Goal: Task Accomplishment & Management: Use online tool/utility

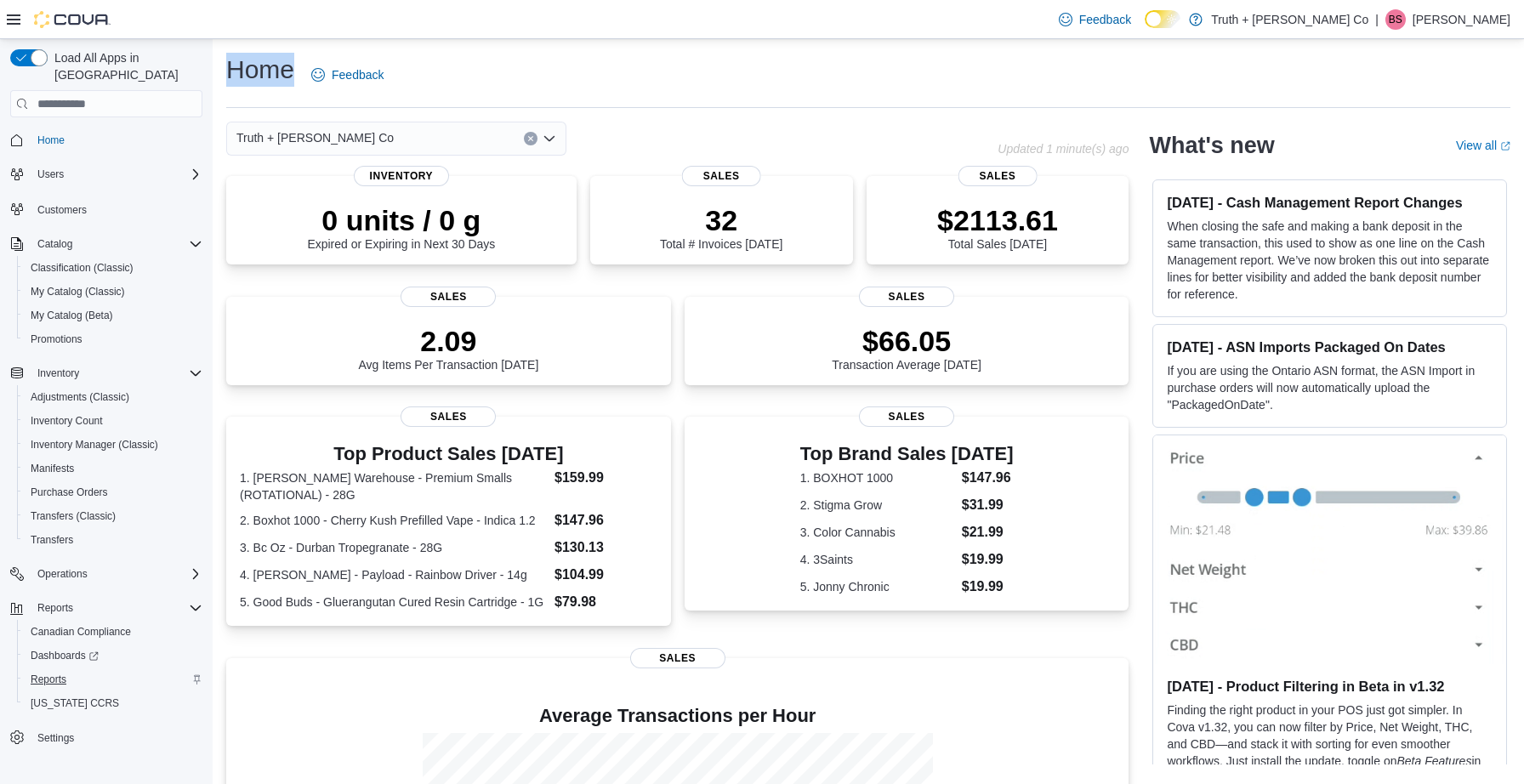
click at [50, 673] on span "Reports" at bounding box center [48, 679] width 36 height 13
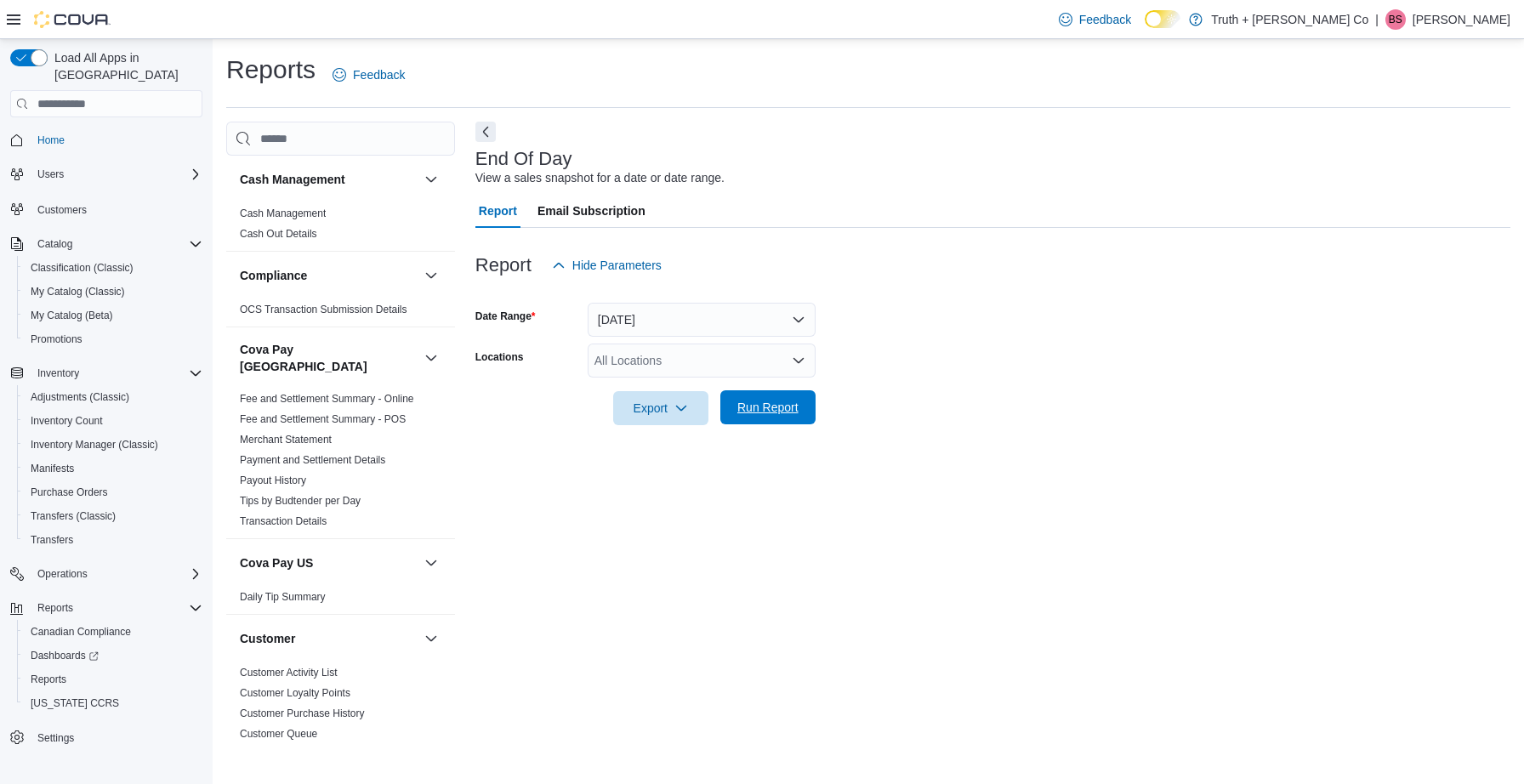
click at [763, 408] on span "Run Report" at bounding box center [768, 407] width 61 height 17
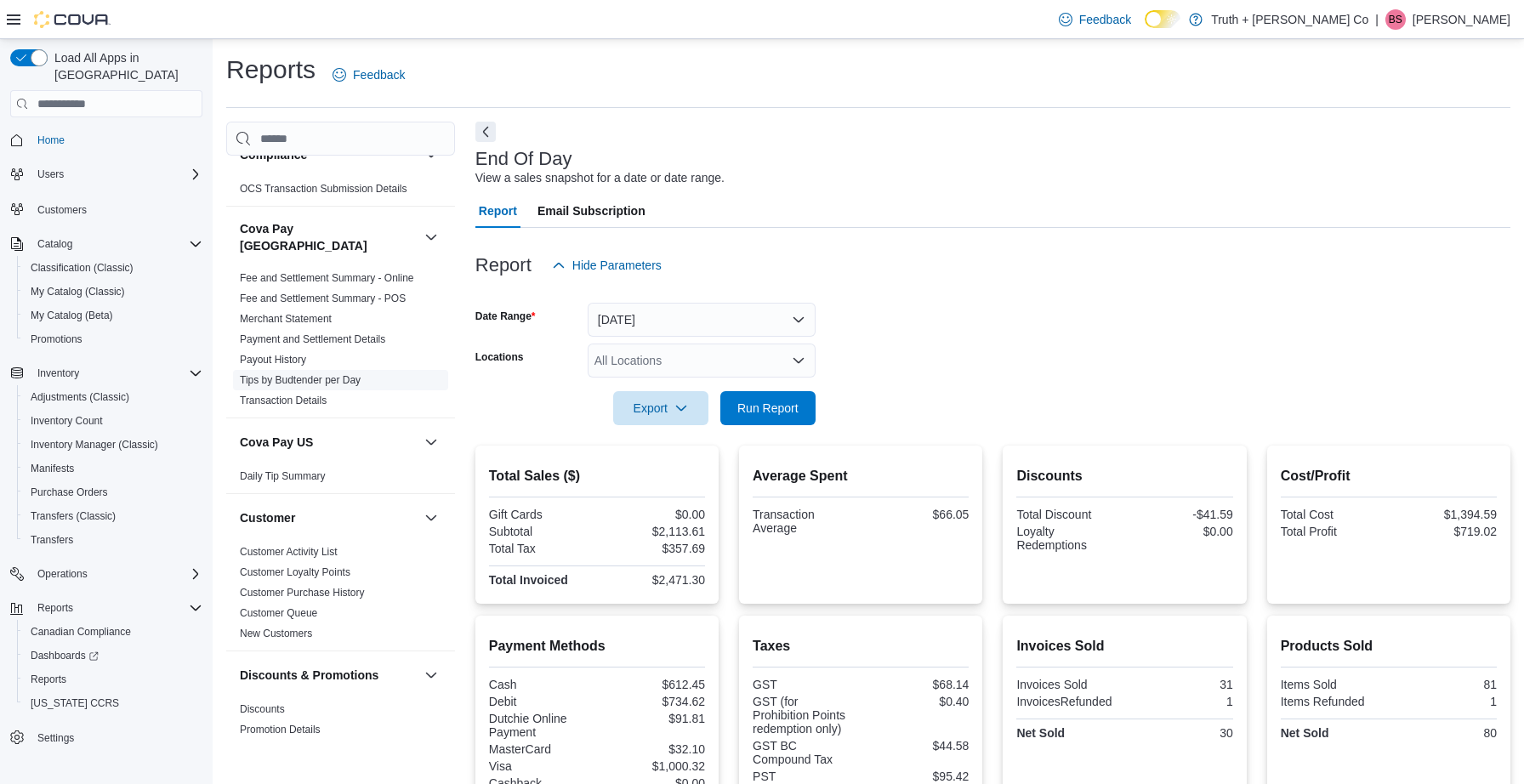
scroll to position [122, 0]
click at [772, 401] on span "Run Report" at bounding box center [768, 407] width 61 height 17
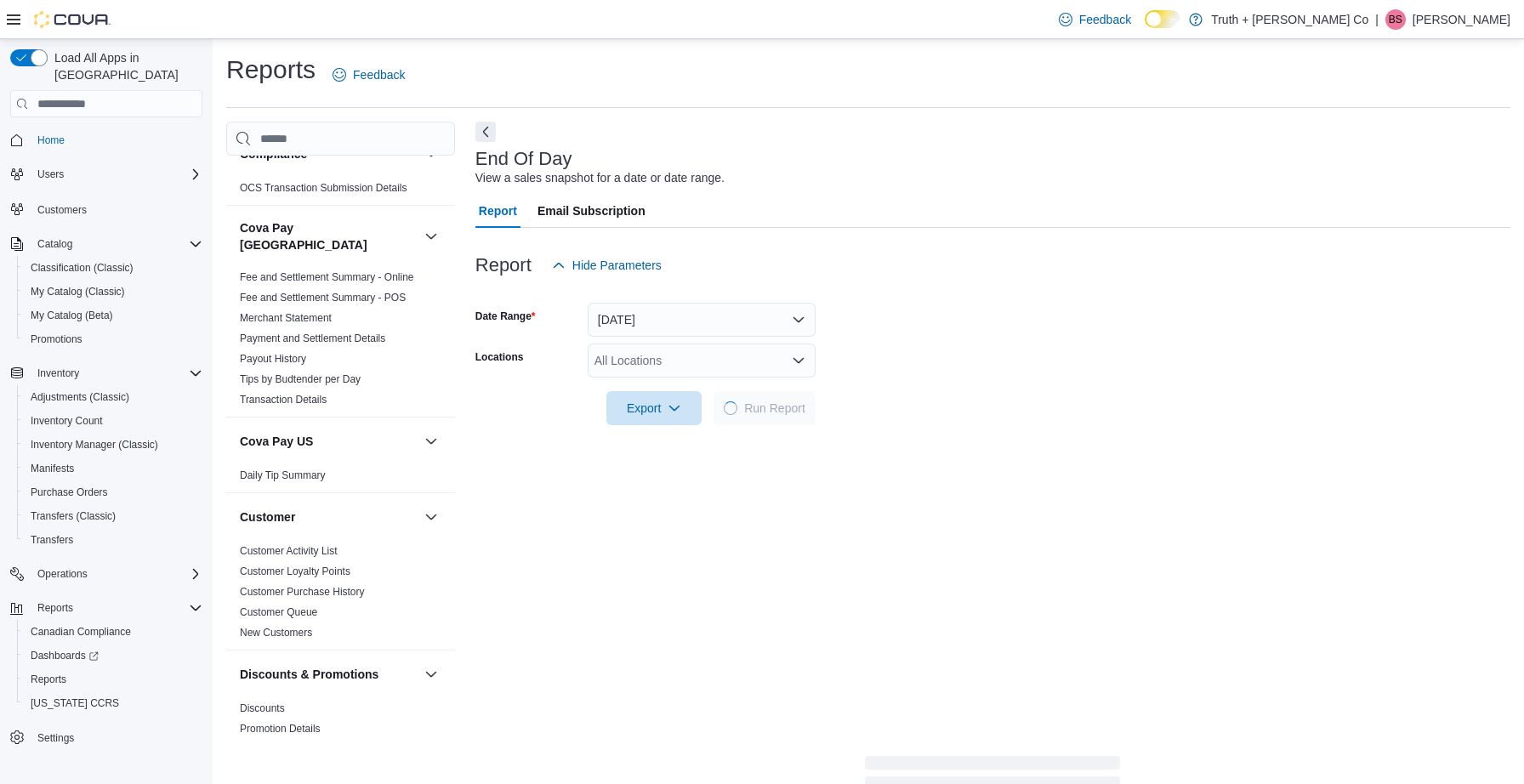
scroll to position [0, 0]
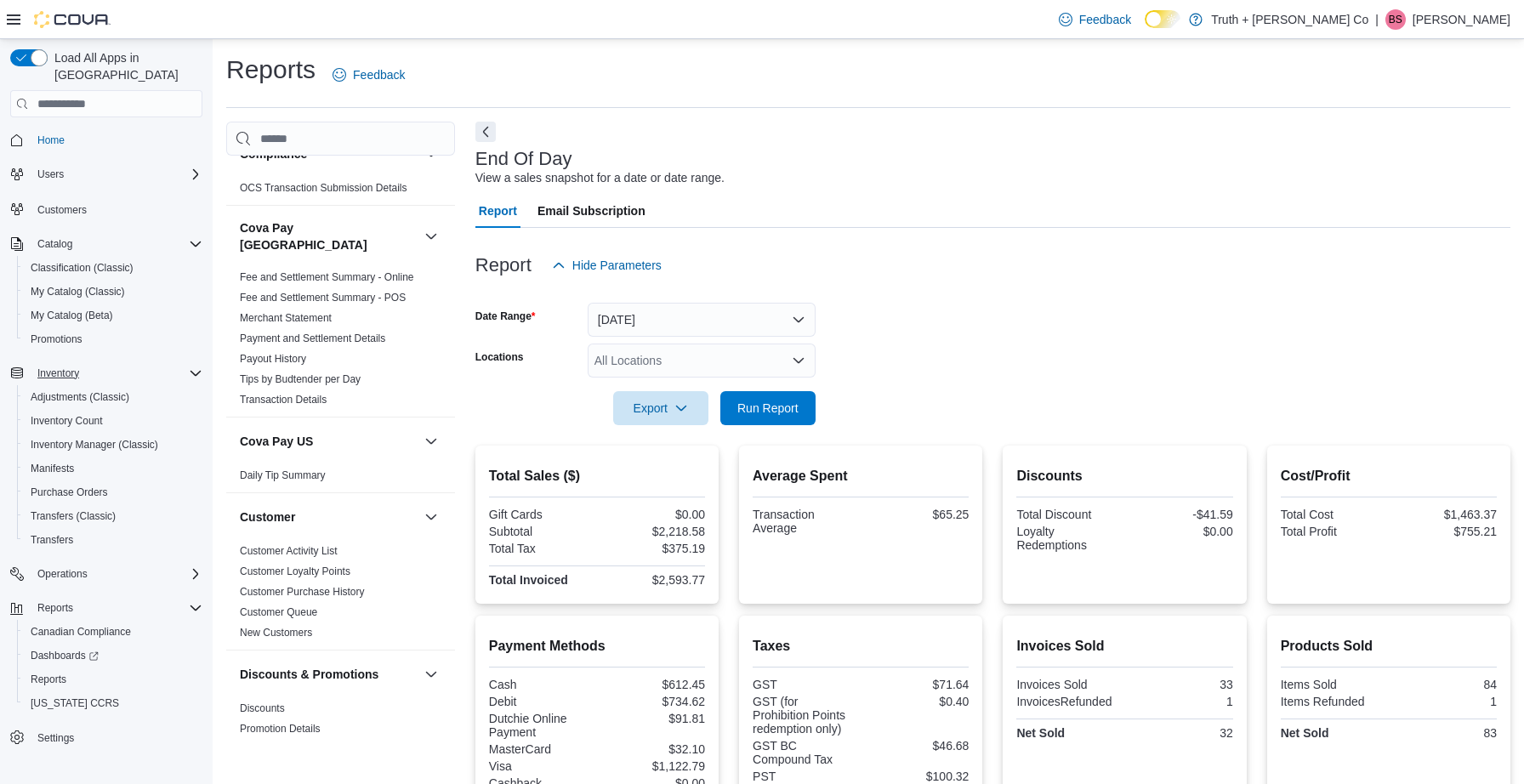
click at [77, 366] on span "Inventory" at bounding box center [58, 373] width 41 height 13
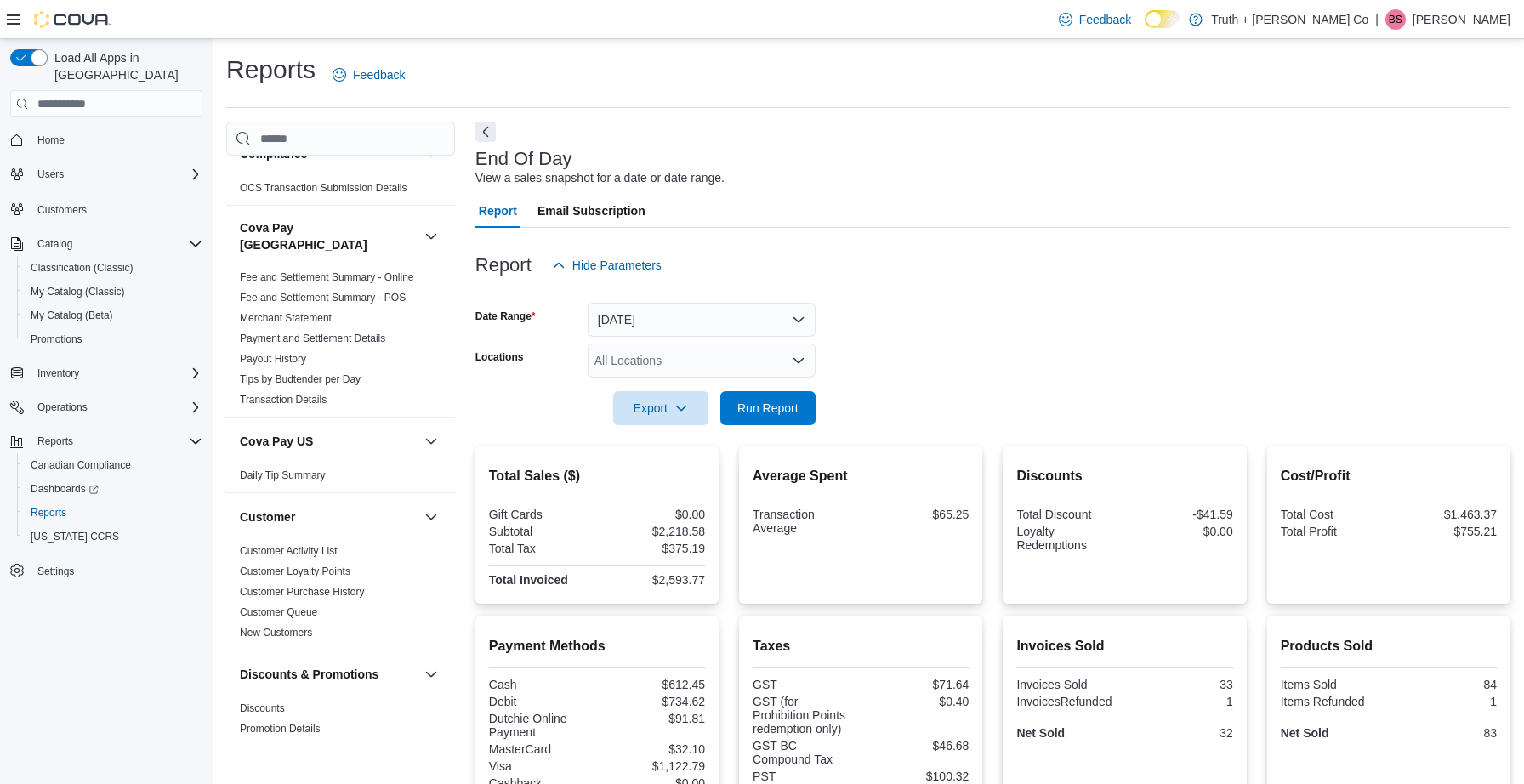
click at [193, 366] on icon "Complex example" at bounding box center [195, 373] width 13 height 13
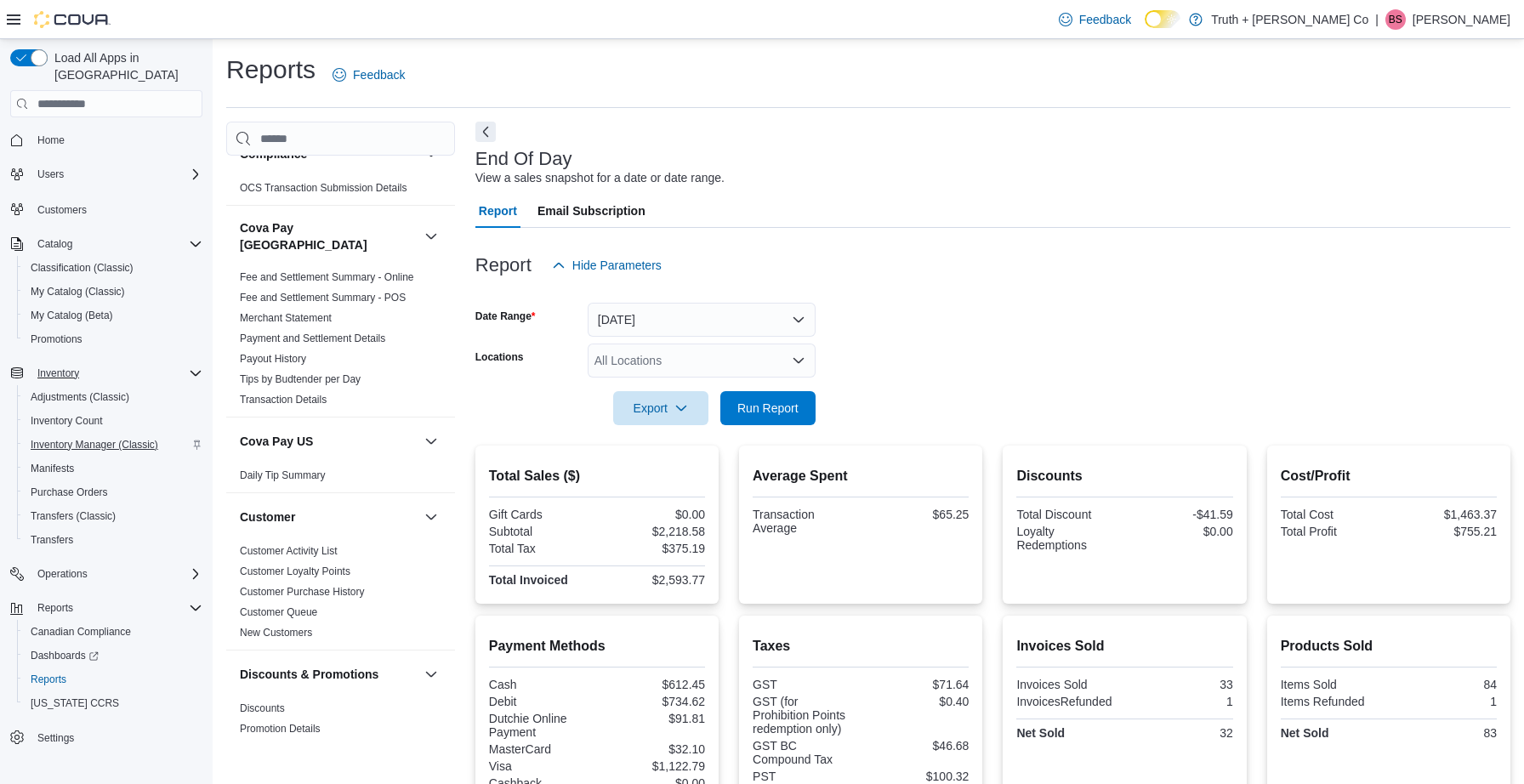
click at [97, 438] on span "Inventory Manager (Classic)" at bounding box center [94, 444] width 127 height 13
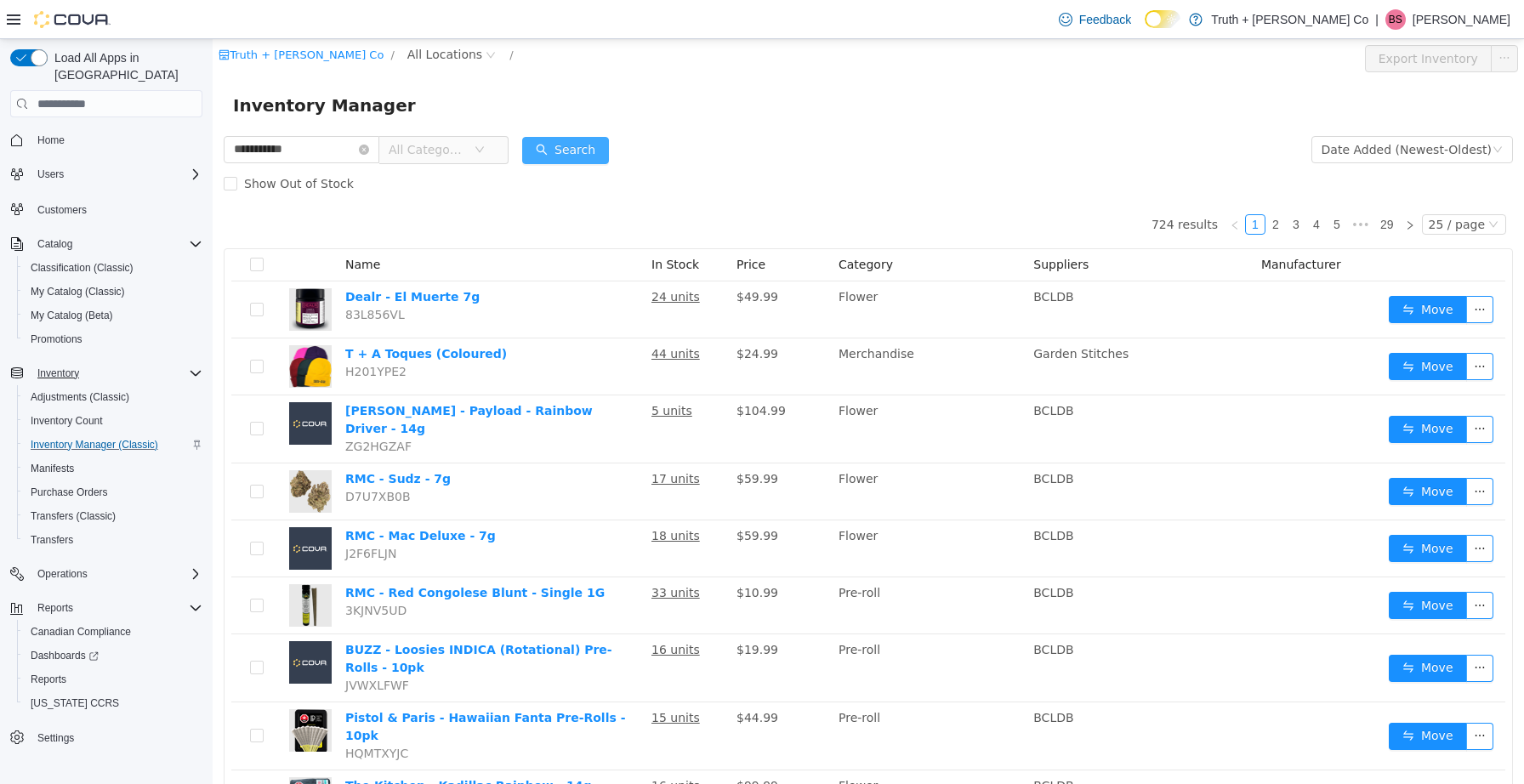
type input "**********"
click at [607, 149] on button "Search" at bounding box center [566, 151] width 87 height 27
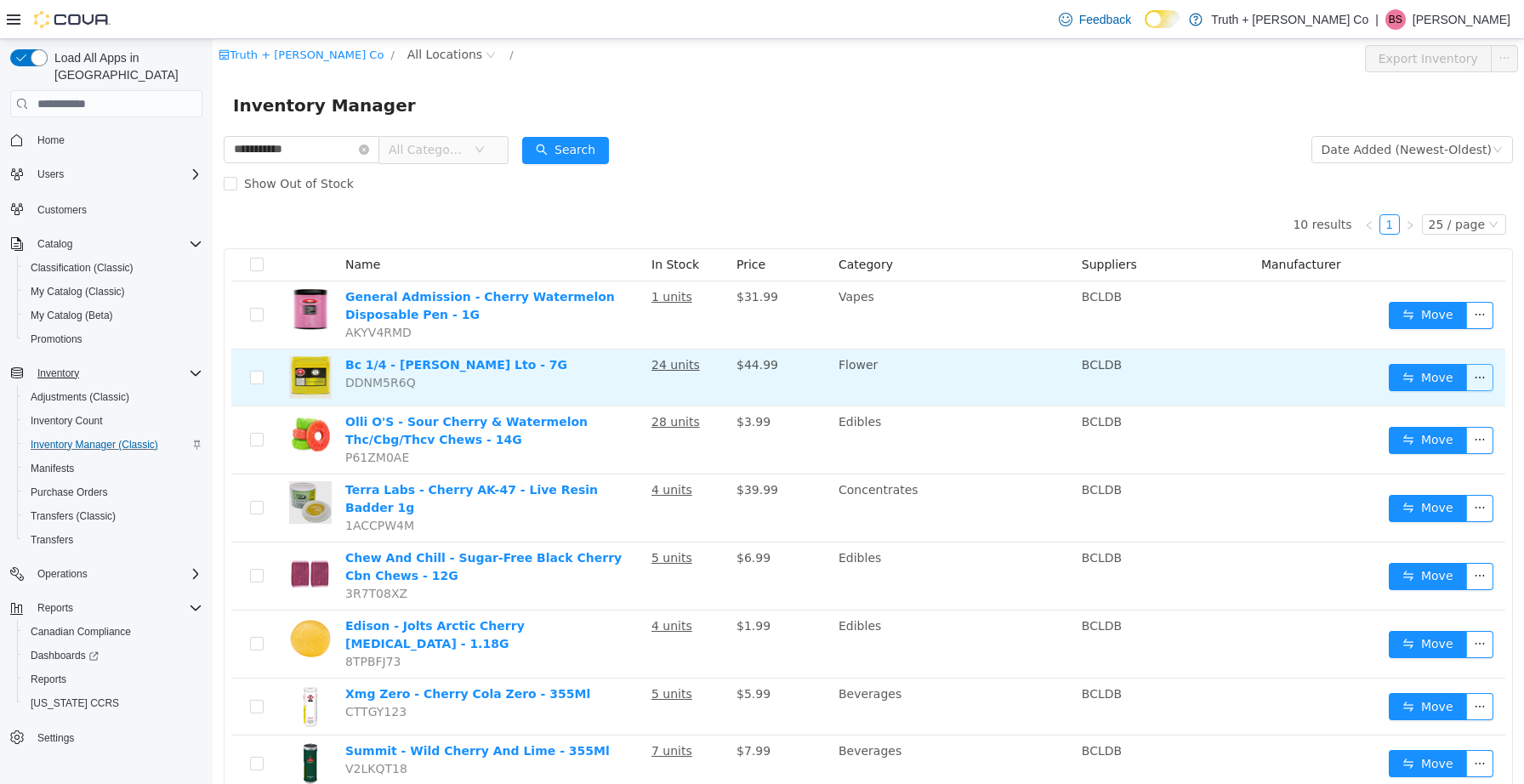
click at [1481, 375] on button "button" at bounding box center [1480, 377] width 27 height 27
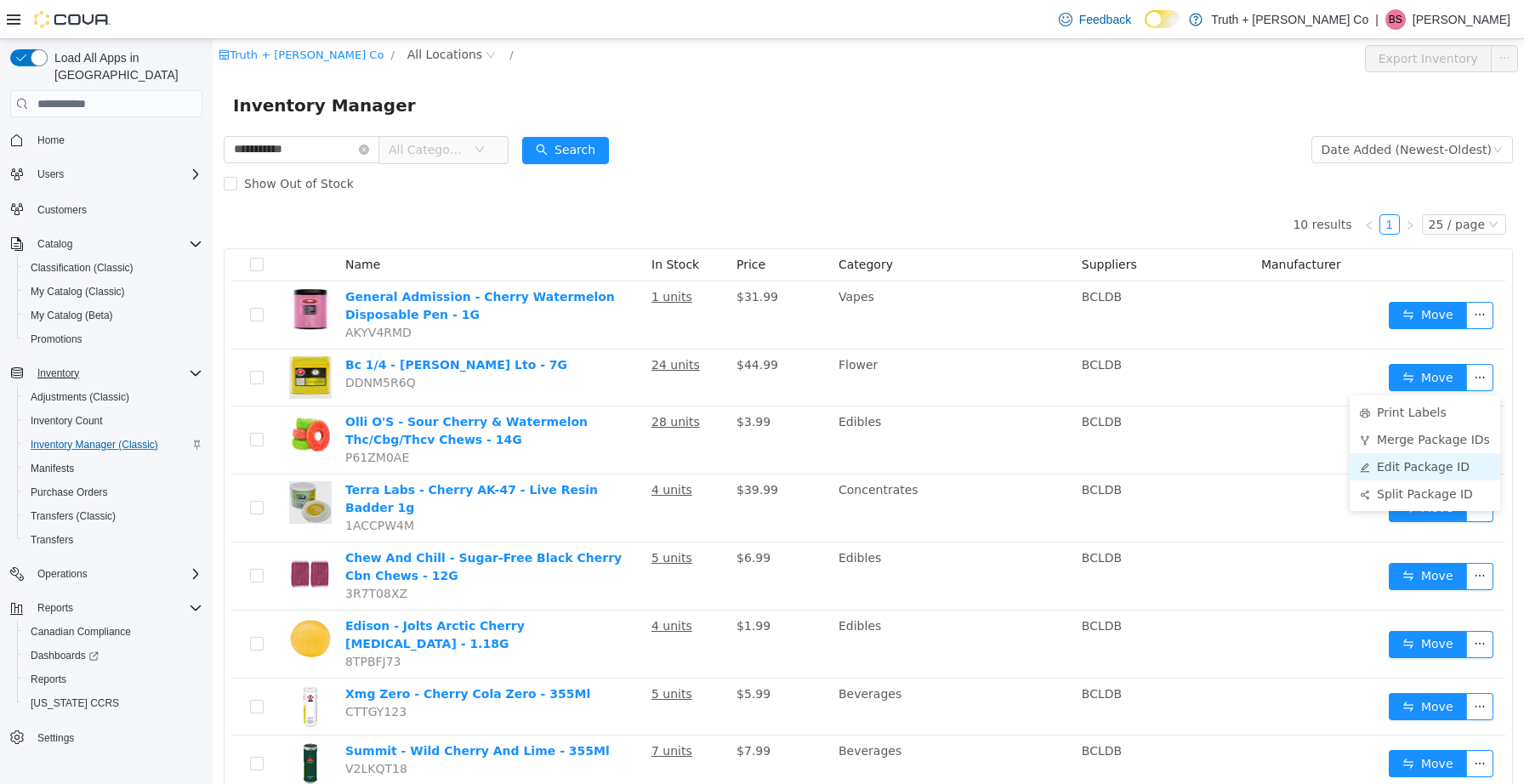
click at [1439, 467] on li "Edit Package ID" at bounding box center [1425, 467] width 151 height 27
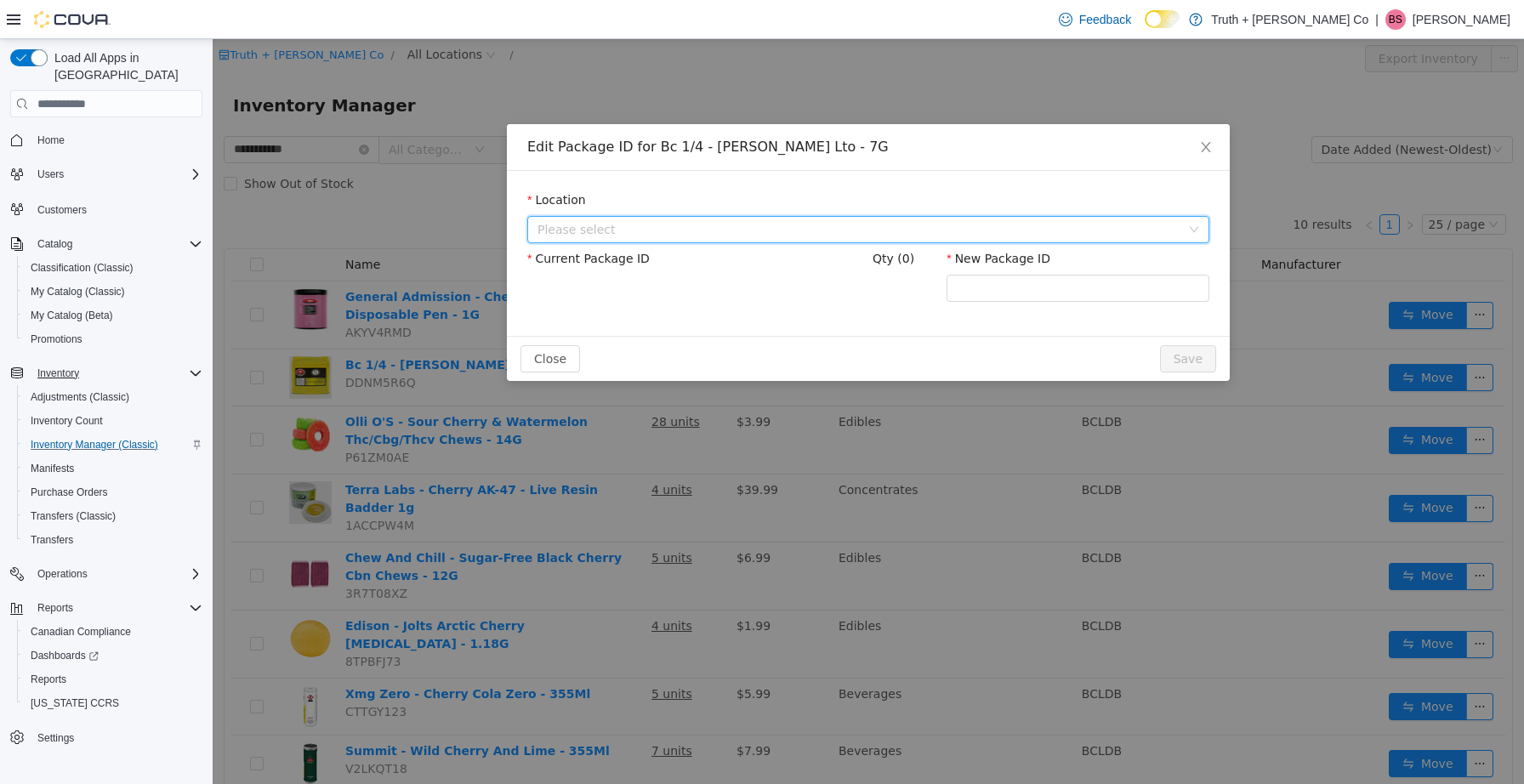
click at [707, 225] on span "Please select" at bounding box center [859, 229] width 643 height 17
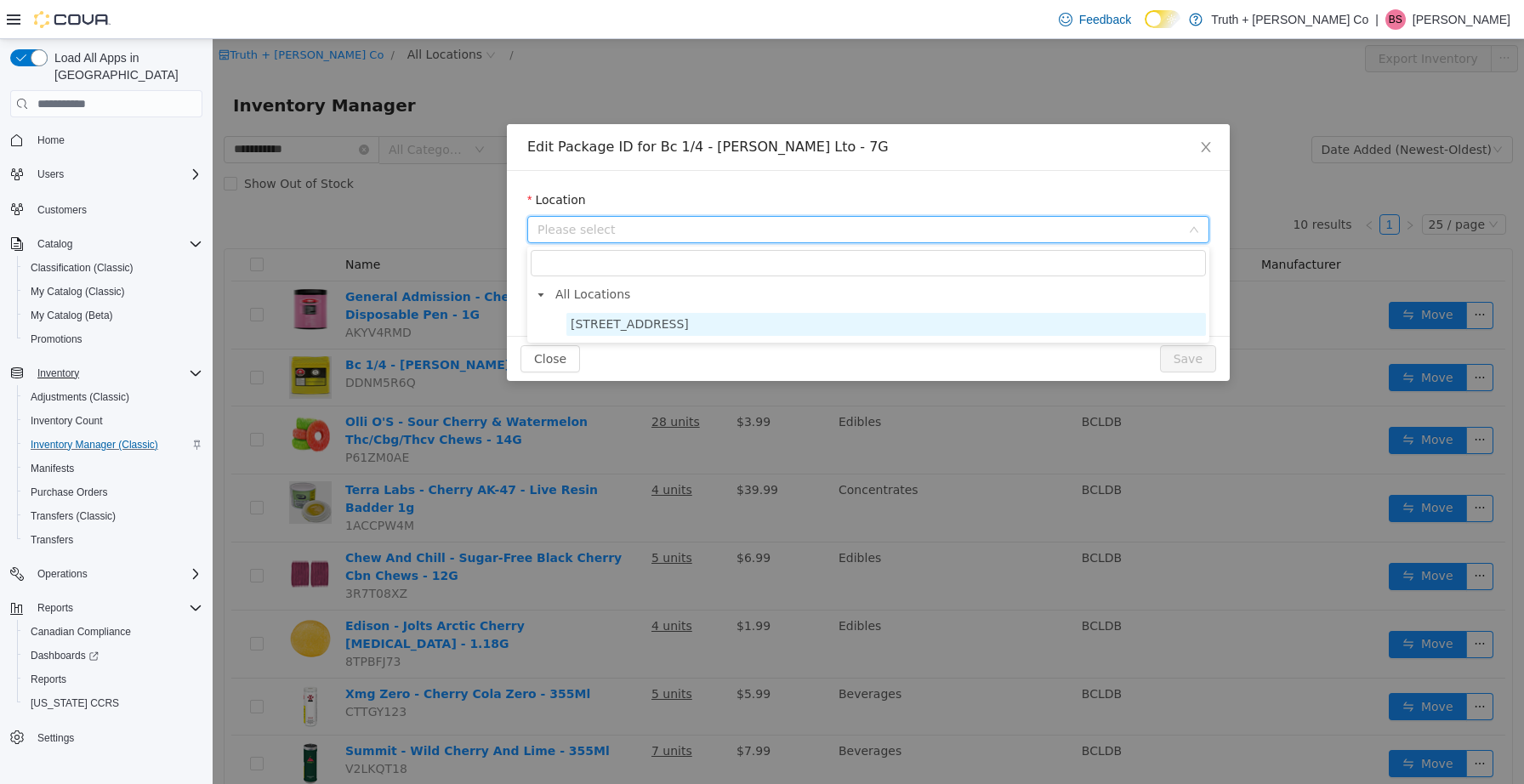
click at [632, 326] on span "[STREET_ADDRESS]" at bounding box center [630, 323] width 118 height 13
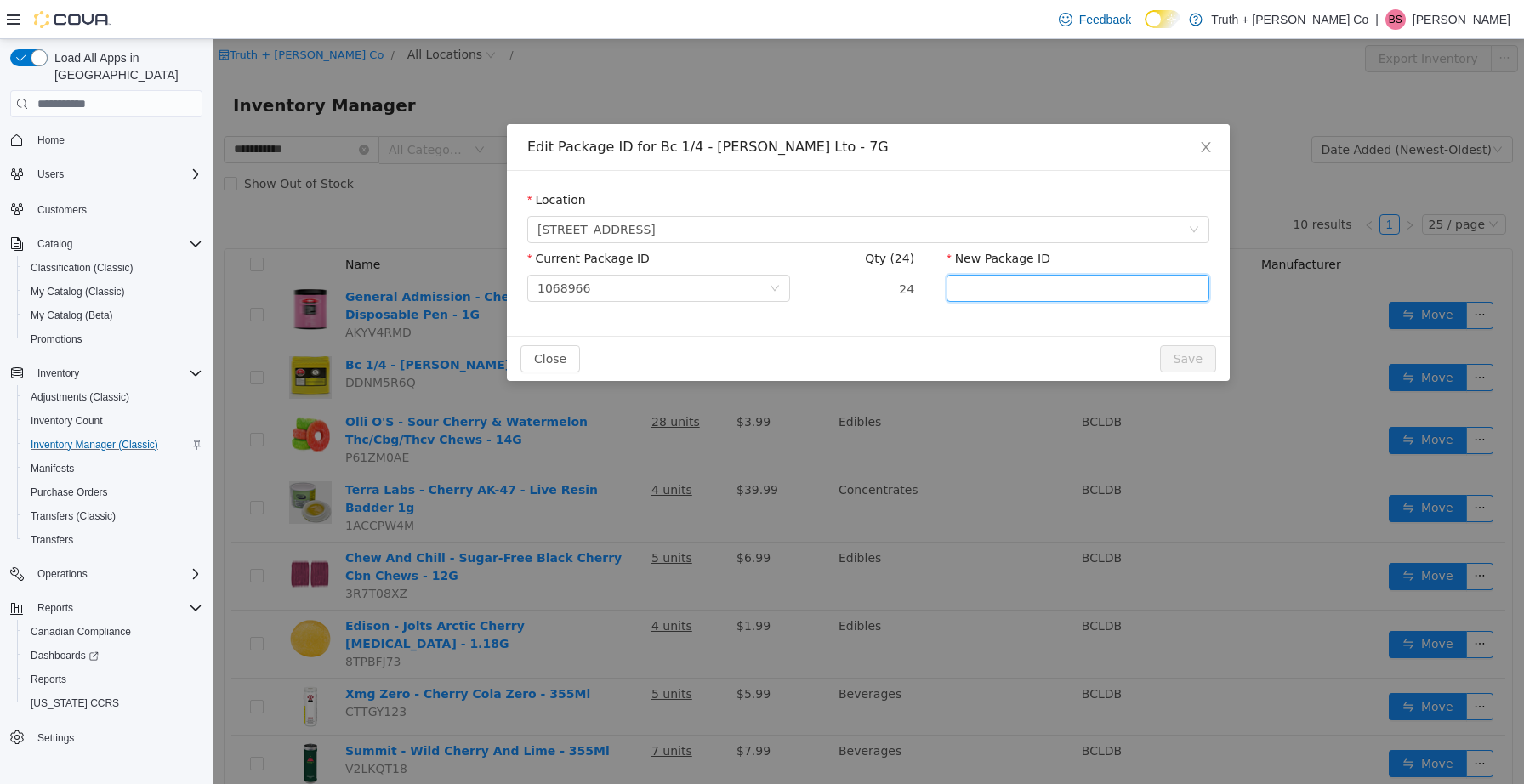
click at [978, 293] on input "New Package ID" at bounding box center [1078, 289] width 263 height 27
type input "**********"
click at [1188, 356] on button "Save" at bounding box center [1188, 358] width 56 height 27
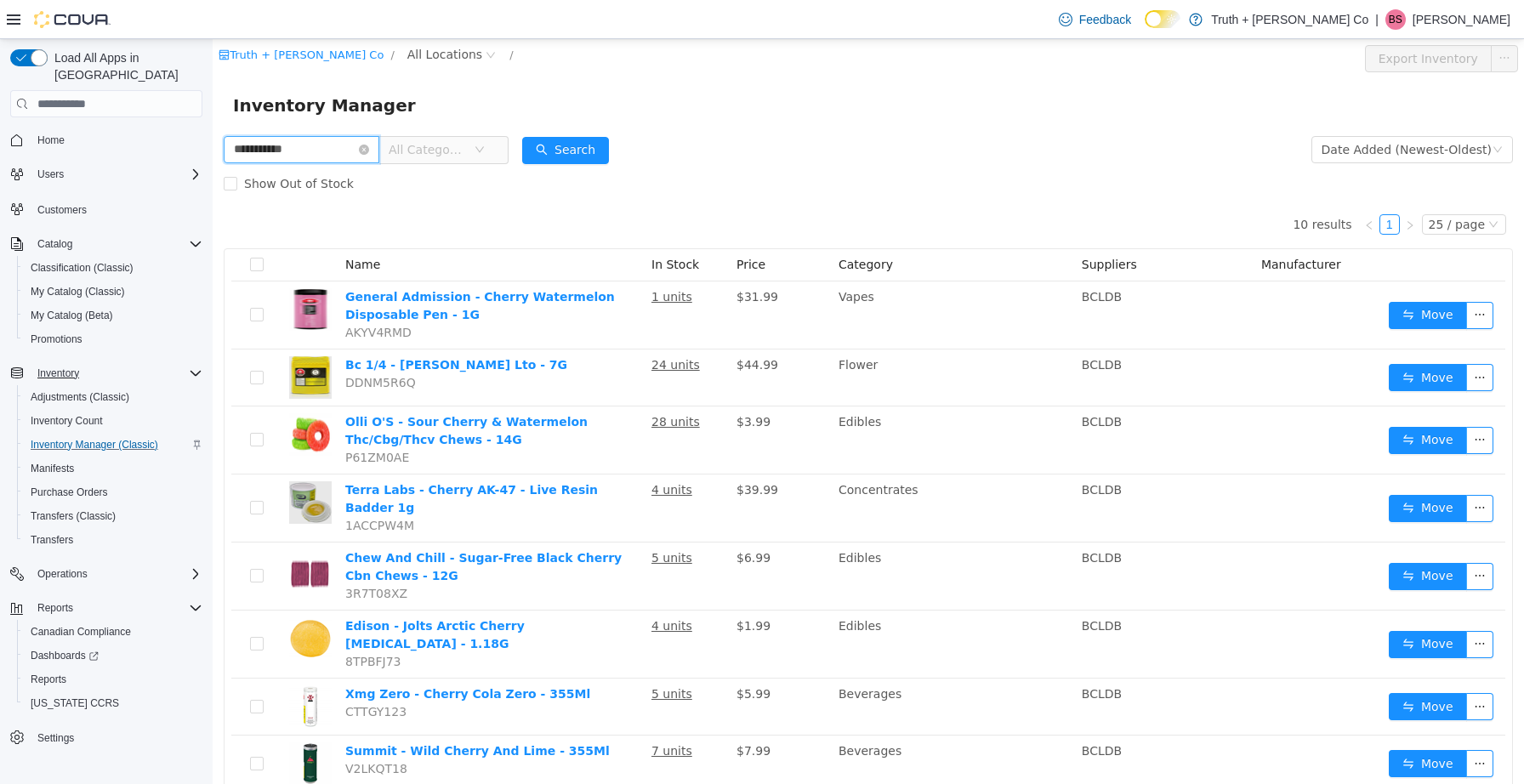
click at [342, 147] on input "**********" at bounding box center [302, 150] width 156 height 27
type input "*"
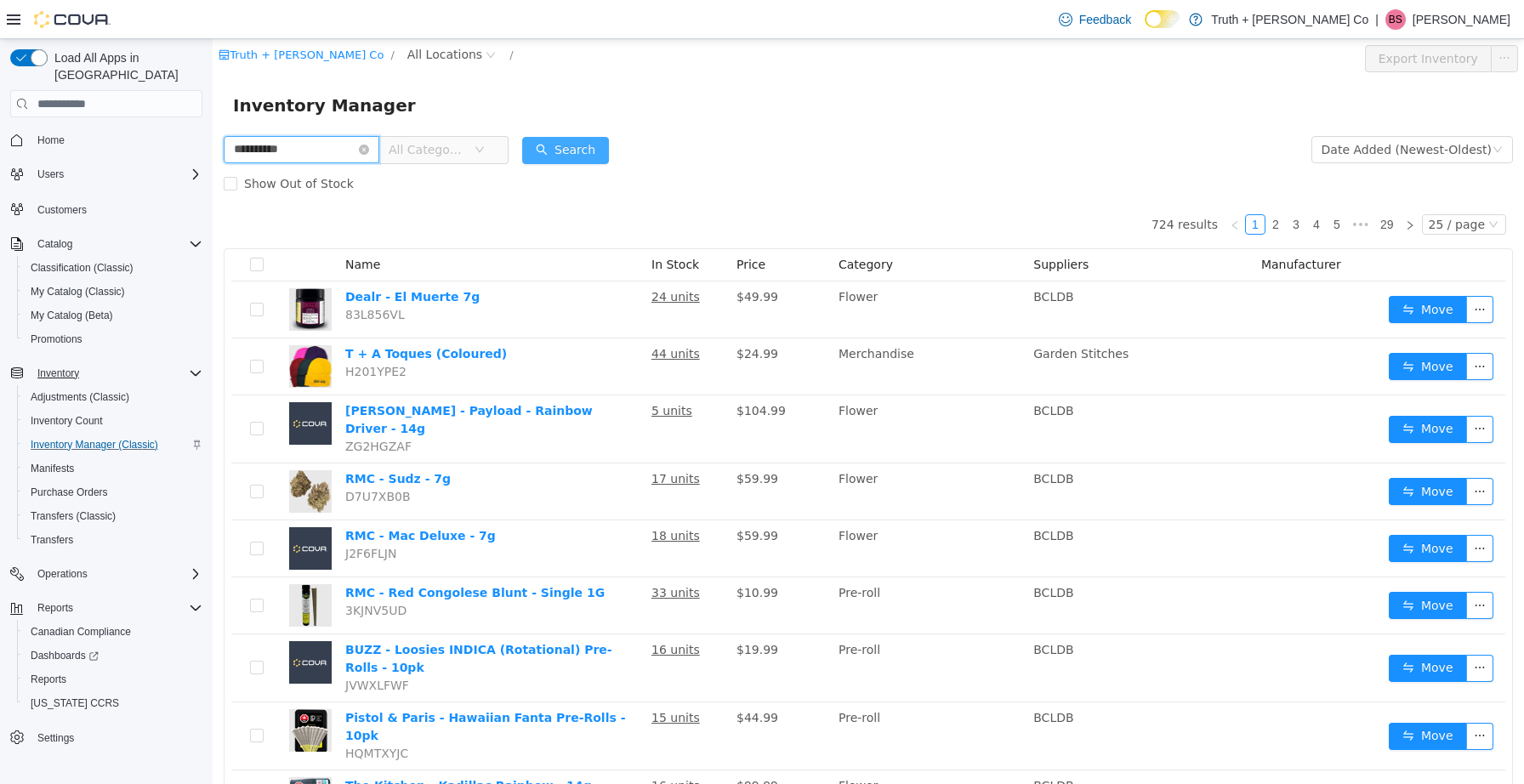
type input "**********"
click at [588, 144] on button "Search" at bounding box center [566, 151] width 87 height 27
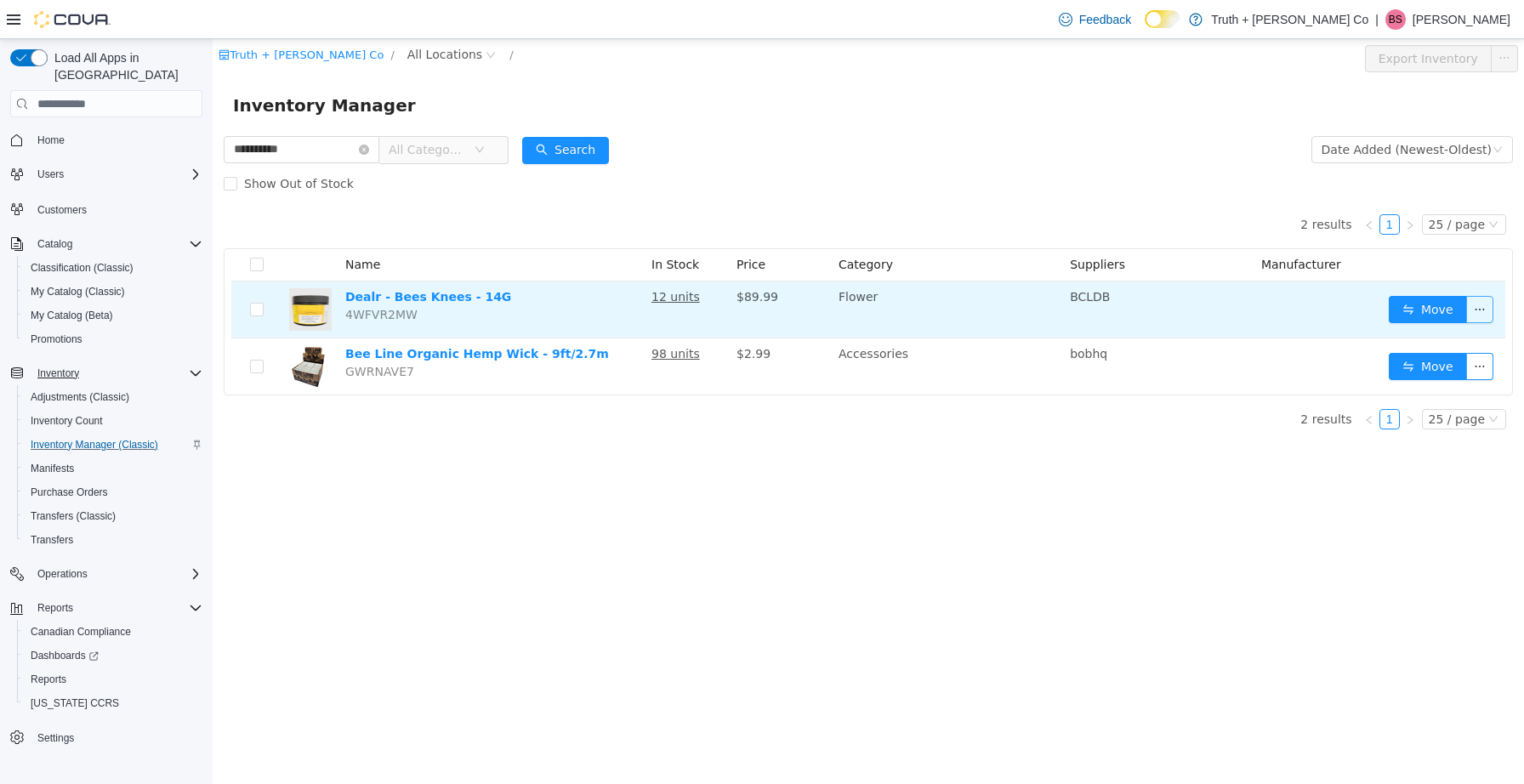
click at [1487, 309] on button "button" at bounding box center [1480, 309] width 27 height 27
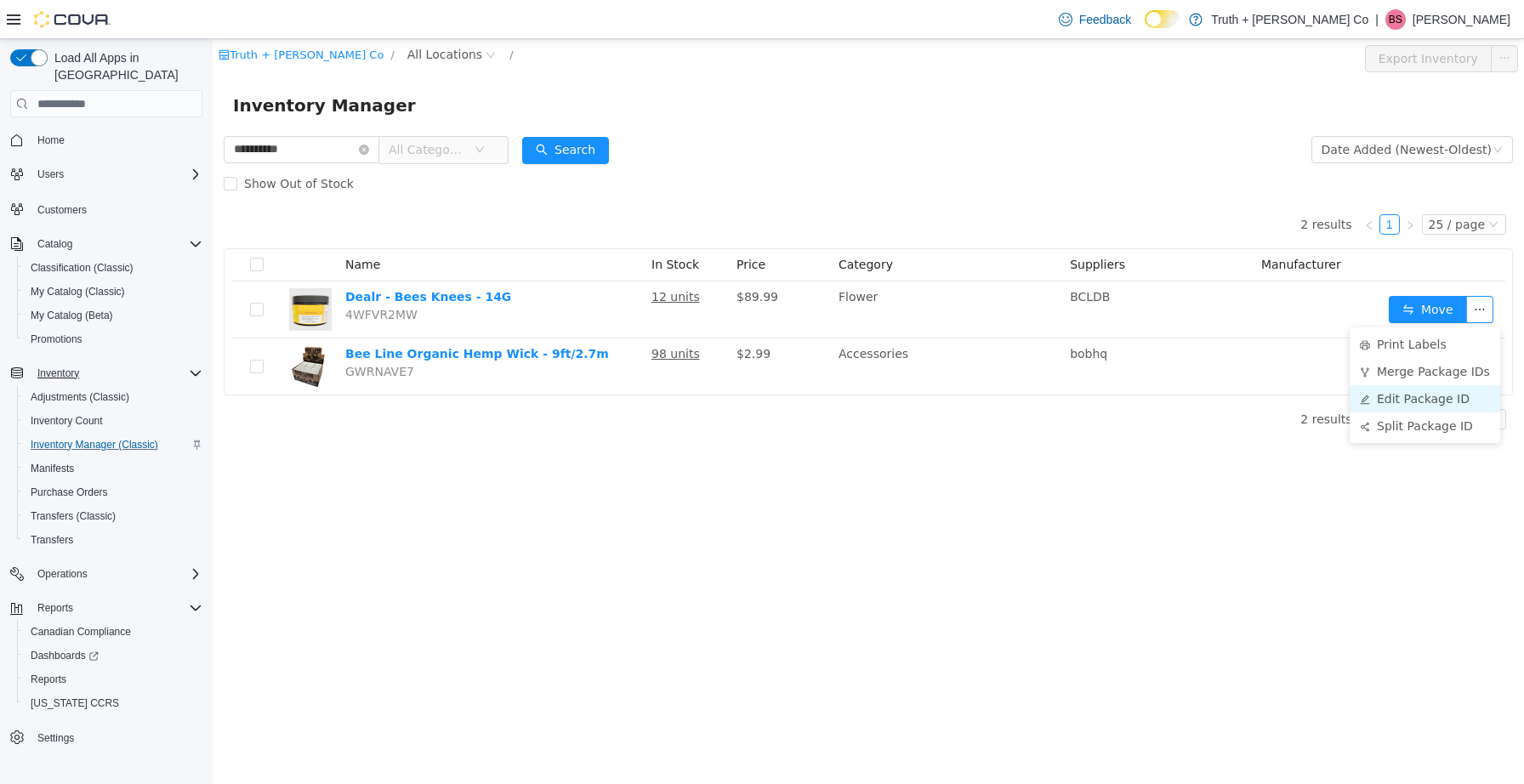
click at [1426, 399] on li "Edit Package ID" at bounding box center [1425, 399] width 151 height 27
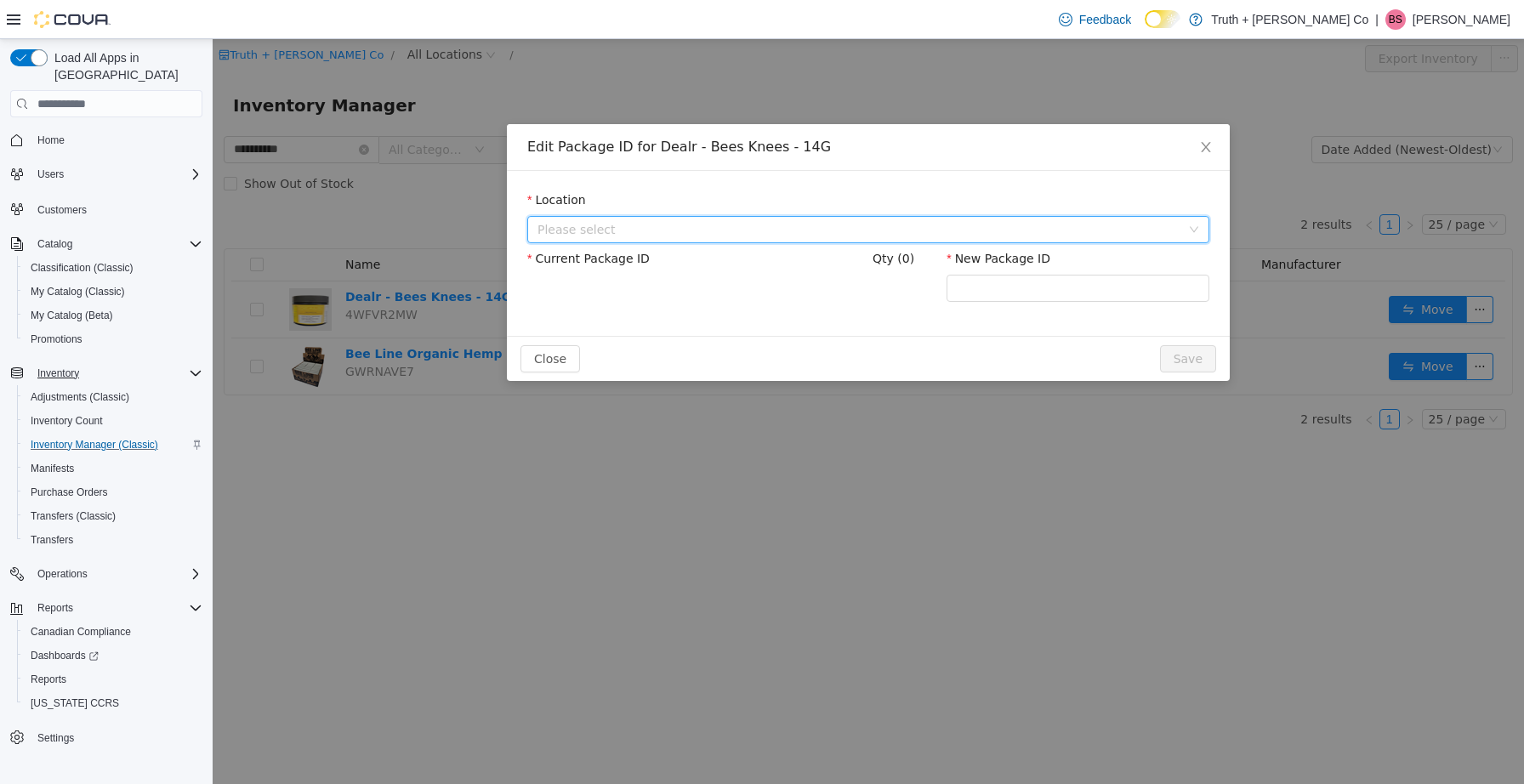
click at [654, 227] on span "Please select" at bounding box center [859, 229] width 643 height 17
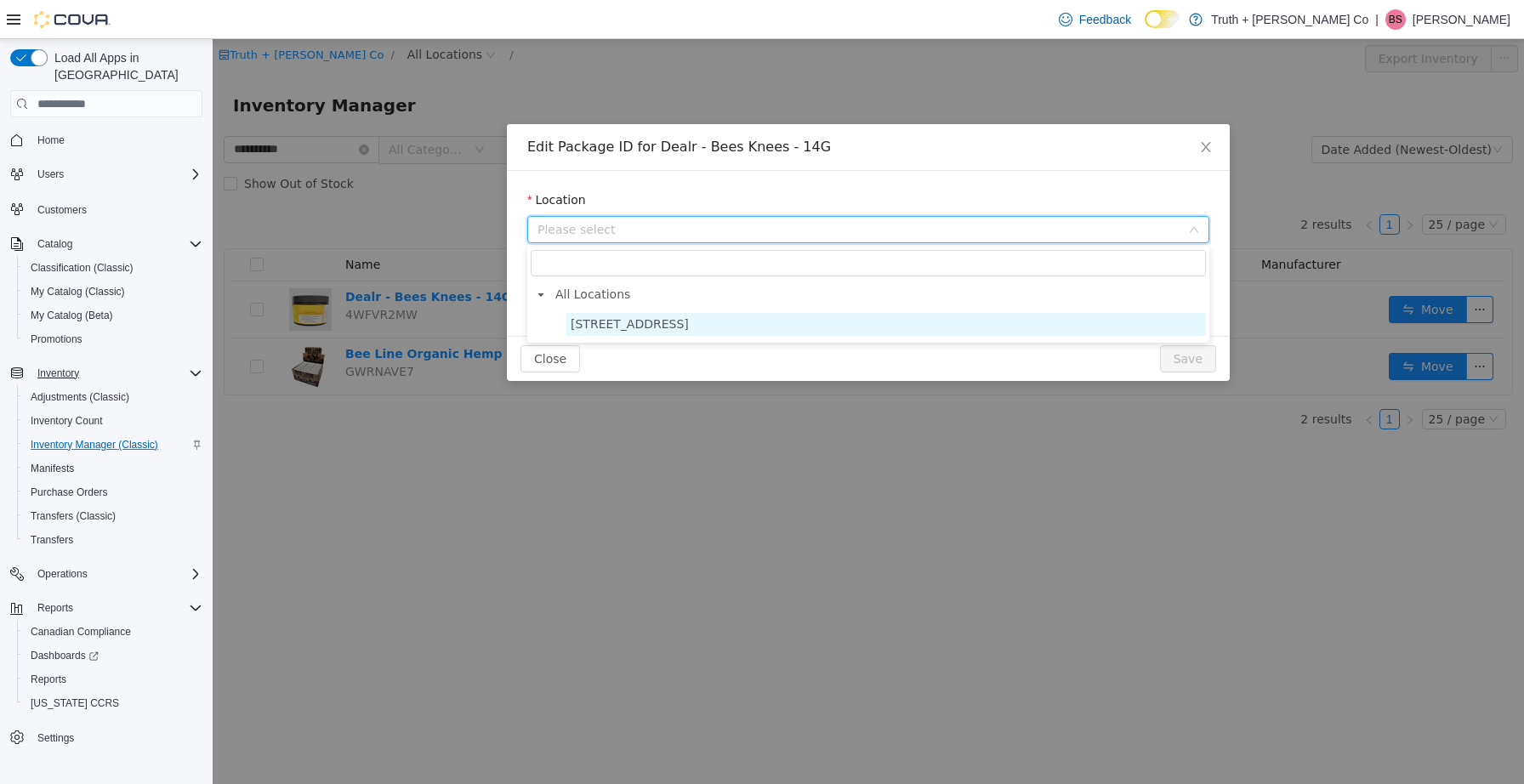
click at [662, 325] on span "[STREET_ADDRESS]" at bounding box center [630, 323] width 118 height 13
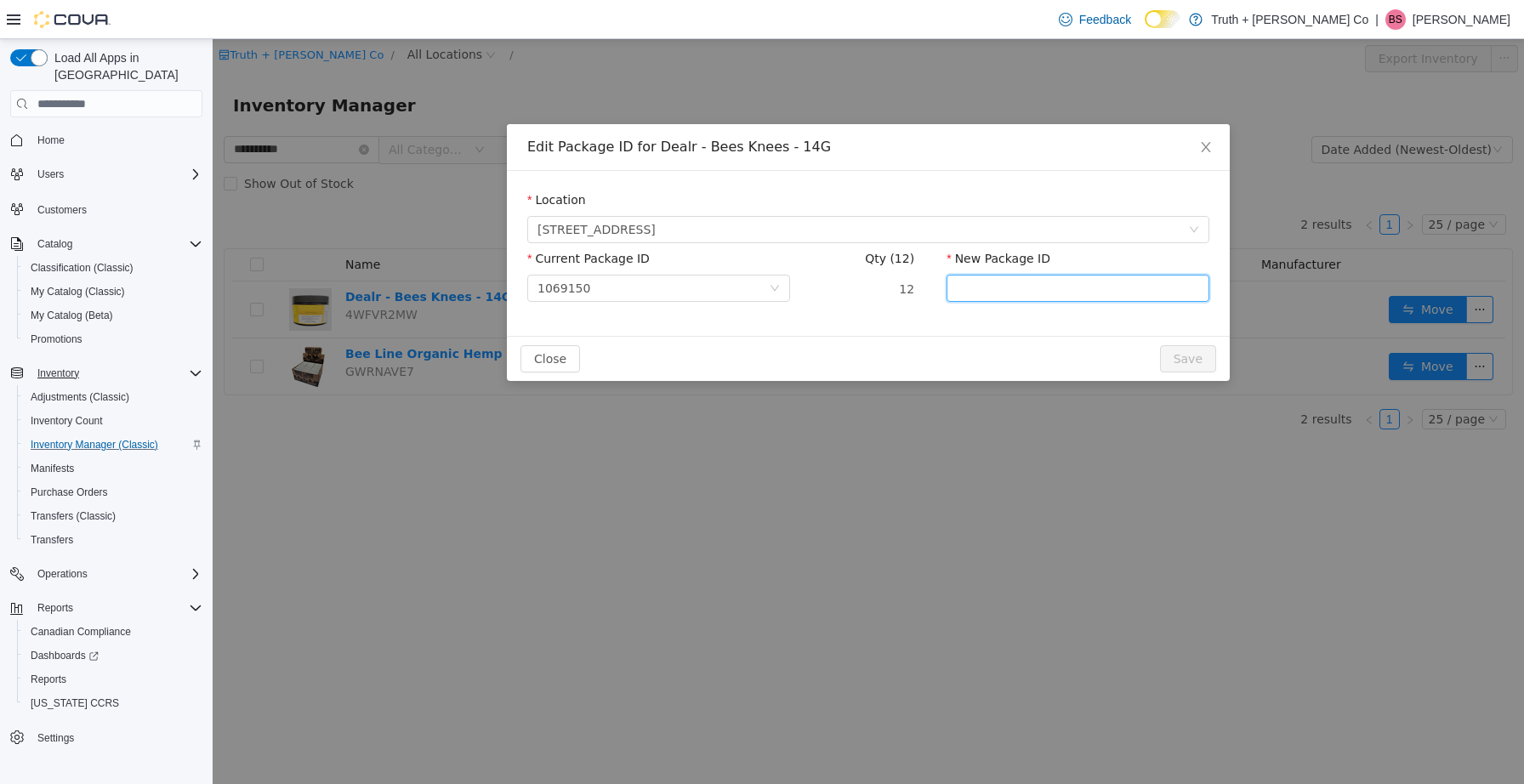
click at [1013, 291] on input "New Package ID" at bounding box center [1078, 289] width 263 height 27
type input "**********"
click at [1191, 361] on button "Save" at bounding box center [1188, 358] width 56 height 27
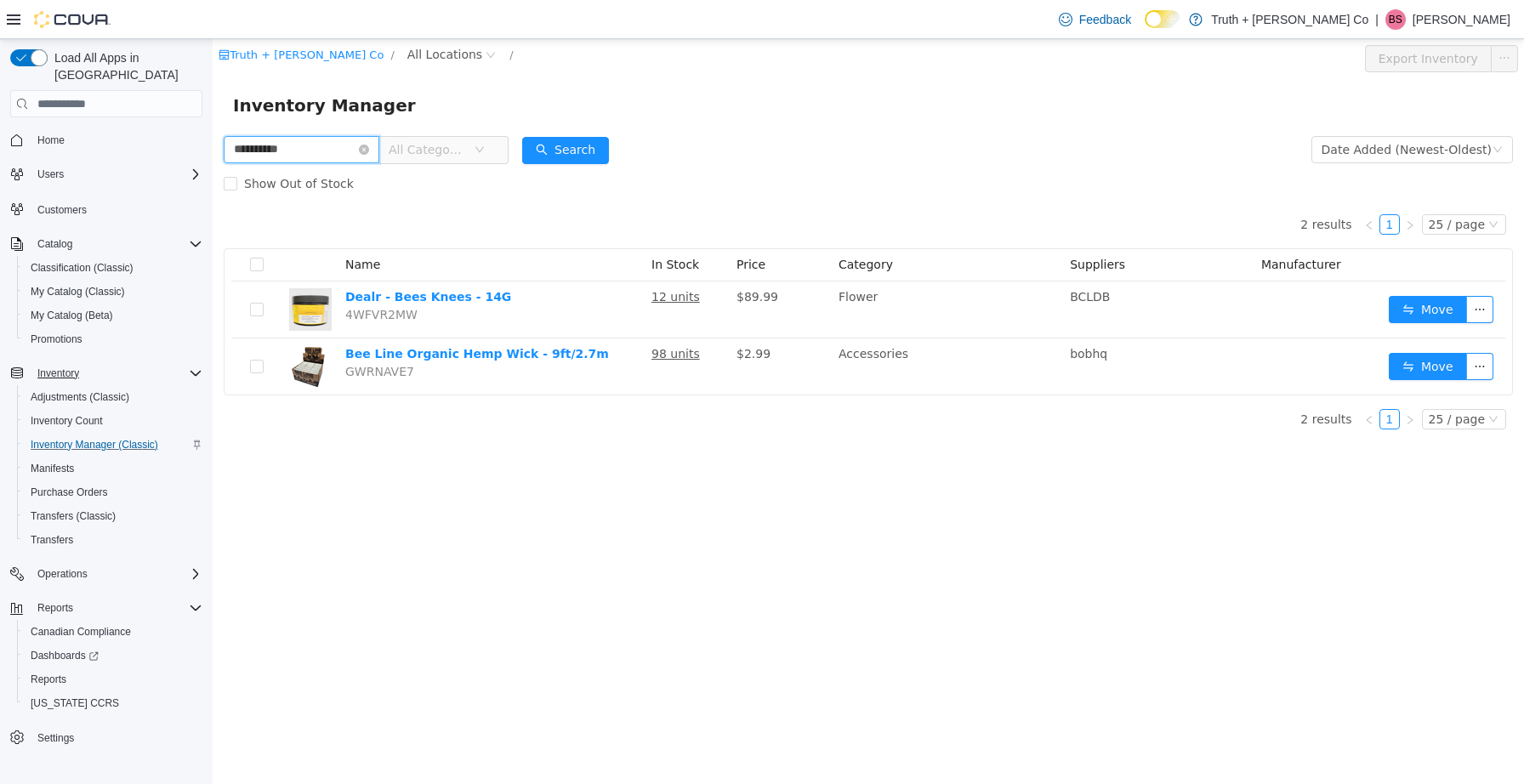
click at [322, 157] on input "**********" at bounding box center [302, 150] width 156 height 27
type input "*"
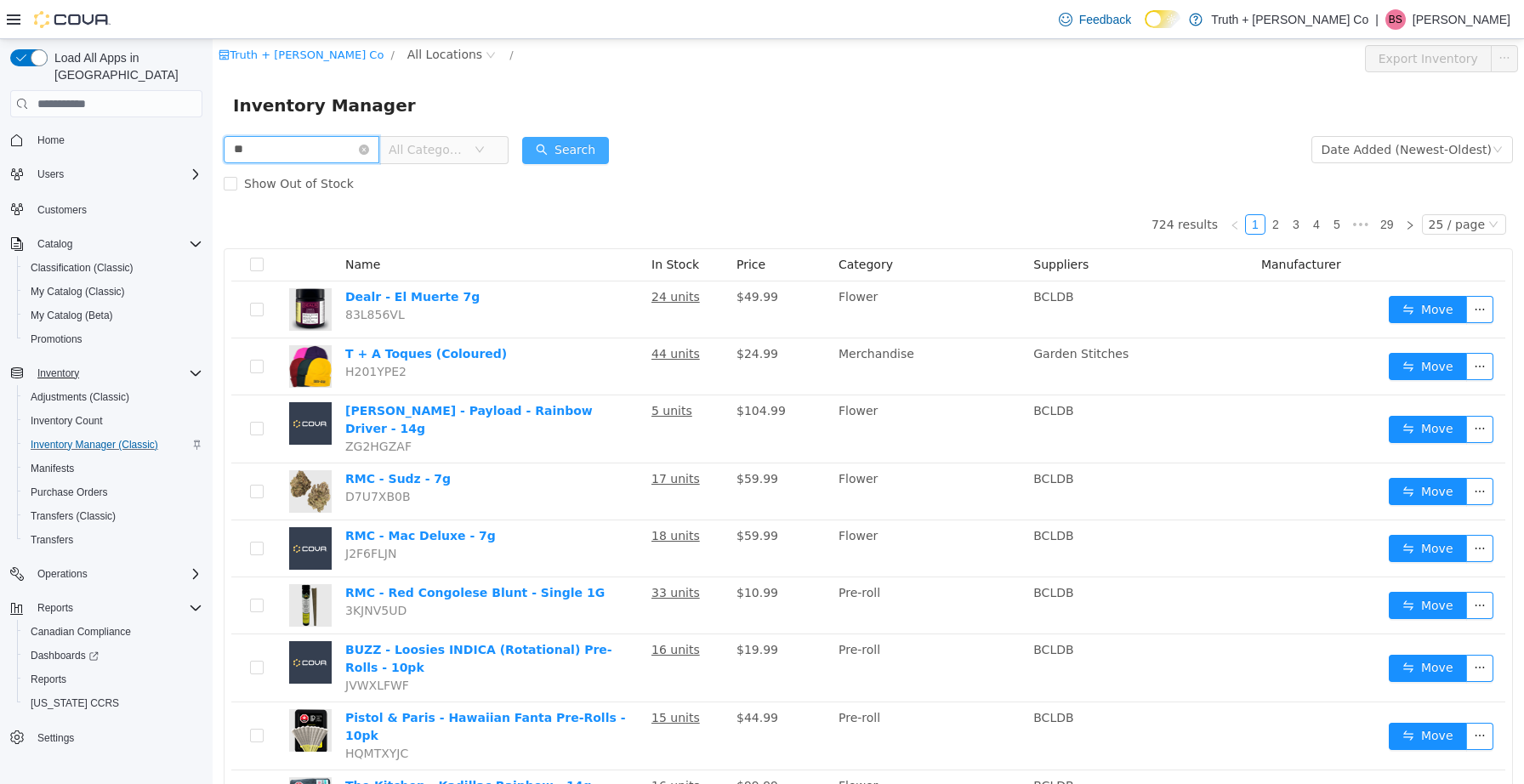
type input "**"
click at [609, 142] on button "Search" at bounding box center [566, 151] width 87 height 27
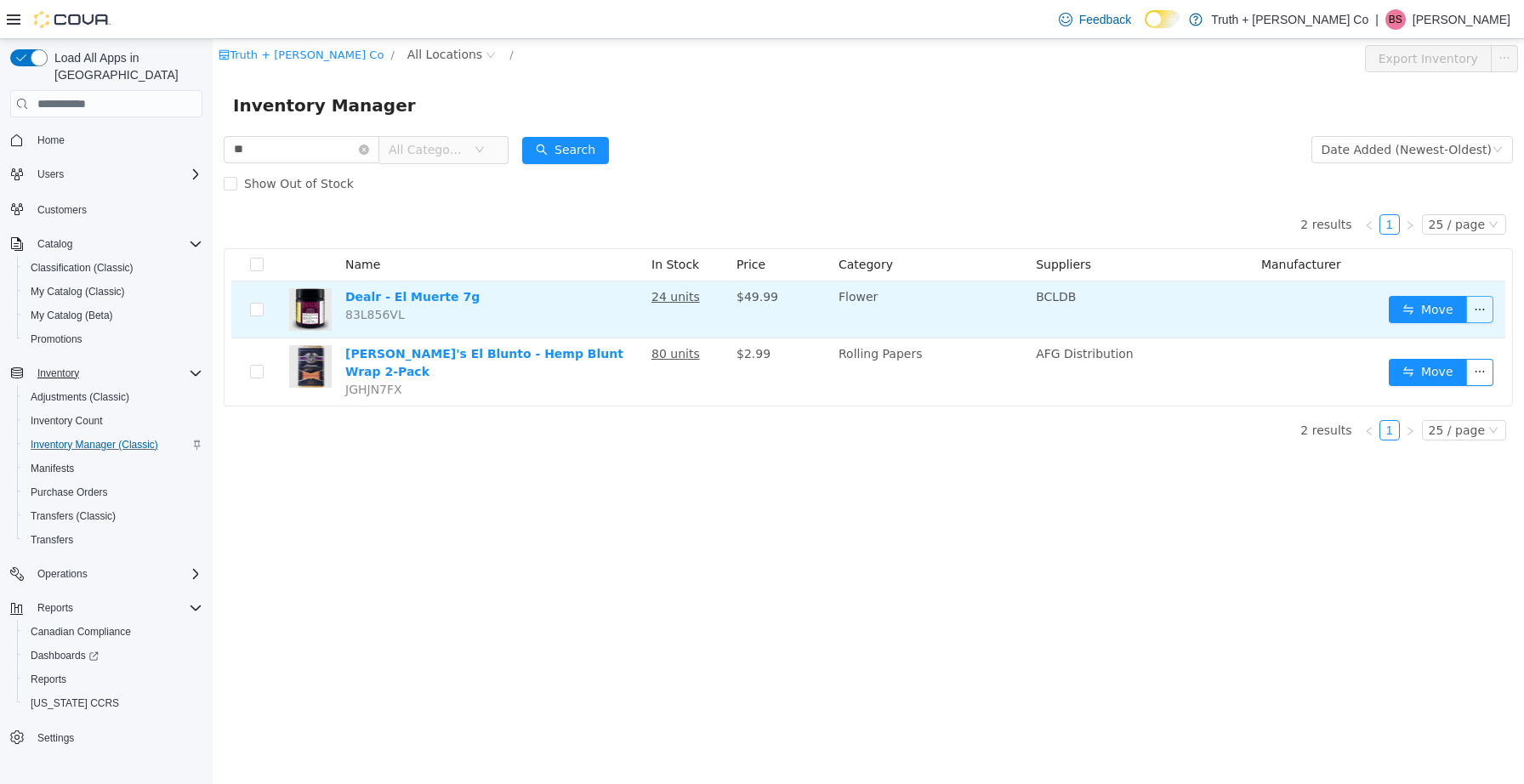
click at [1483, 309] on button "button" at bounding box center [1480, 309] width 27 height 27
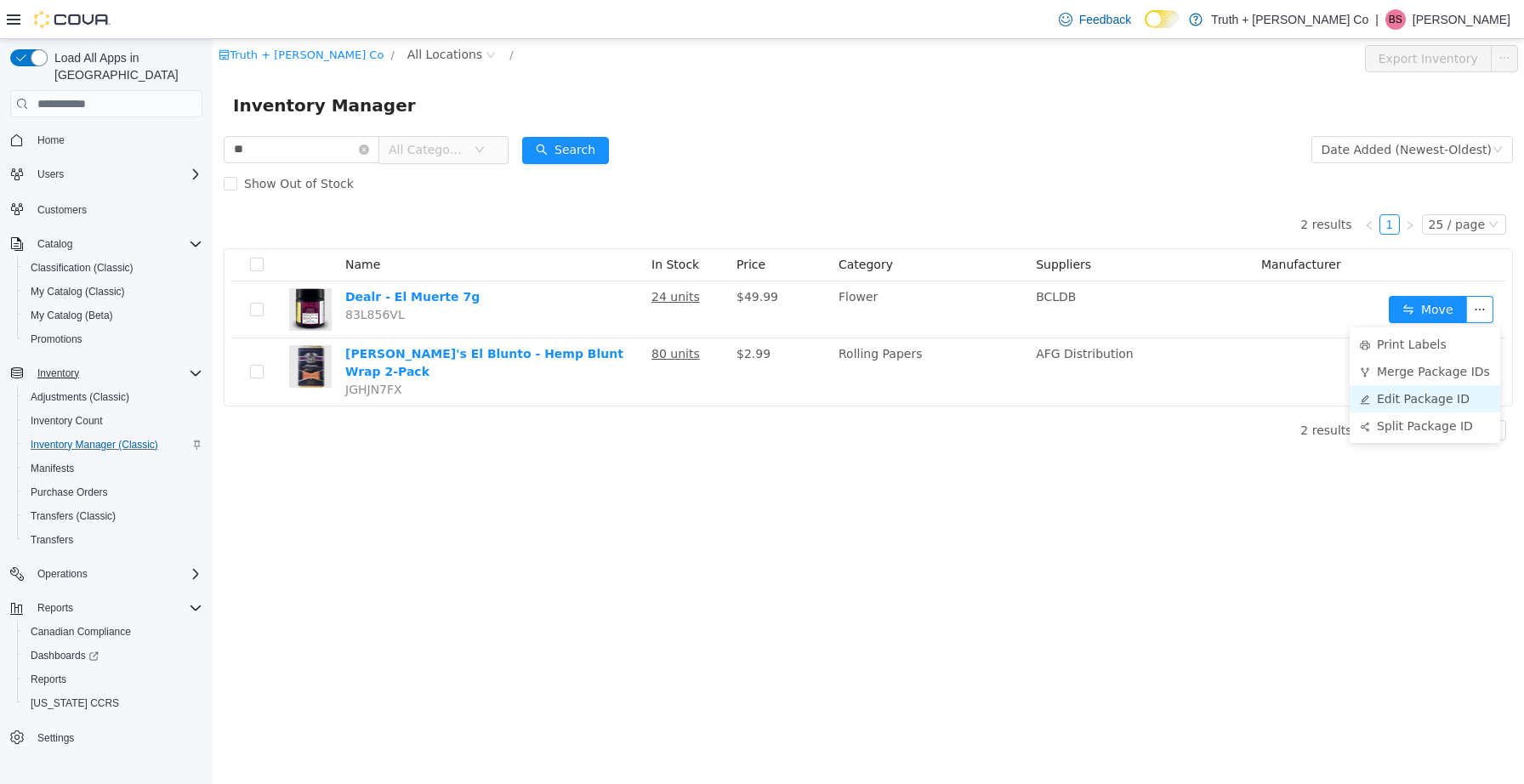
click at [1443, 395] on li "Edit Package ID" at bounding box center [1425, 399] width 151 height 27
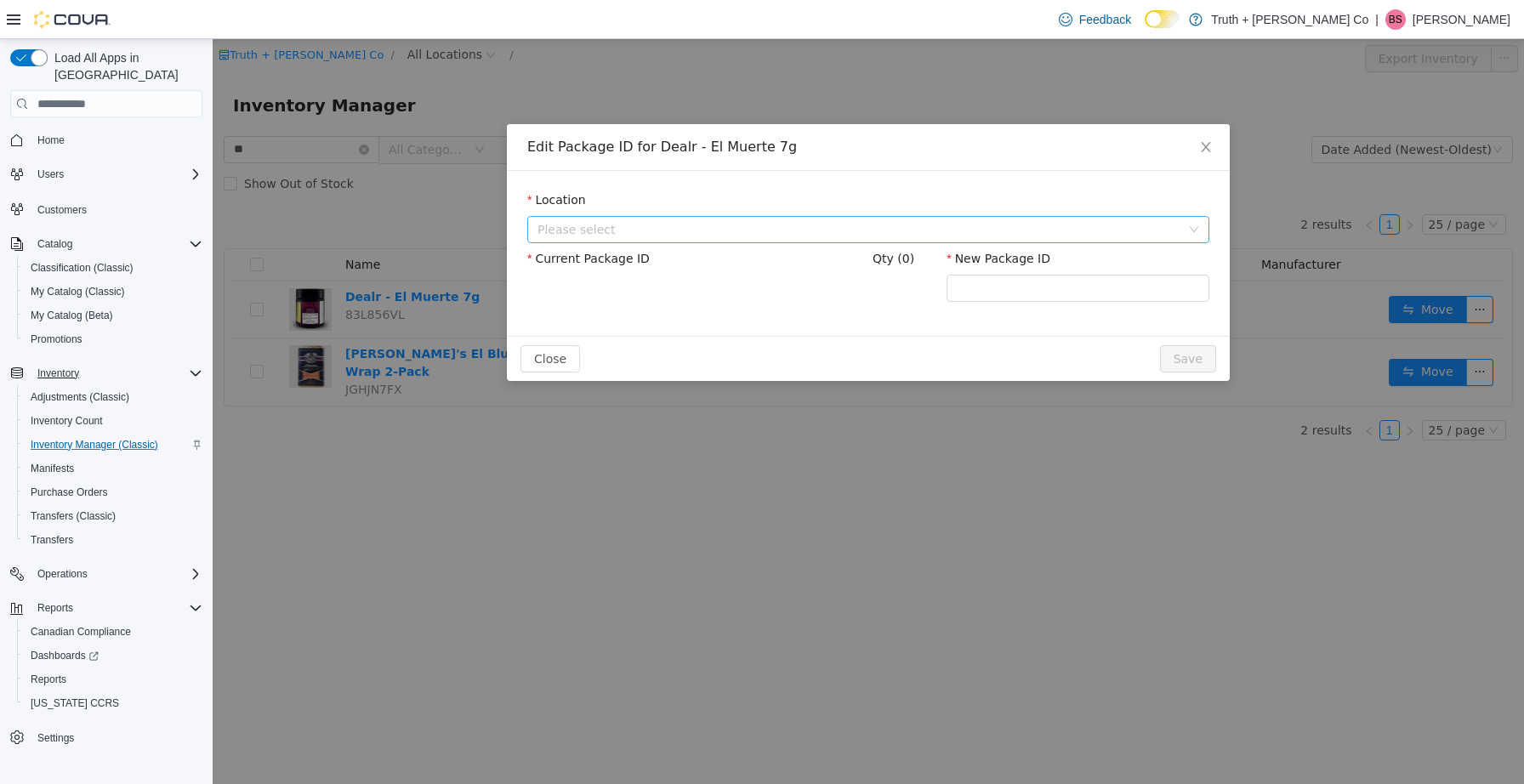
click at [721, 228] on span "Please select" at bounding box center [859, 229] width 643 height 17
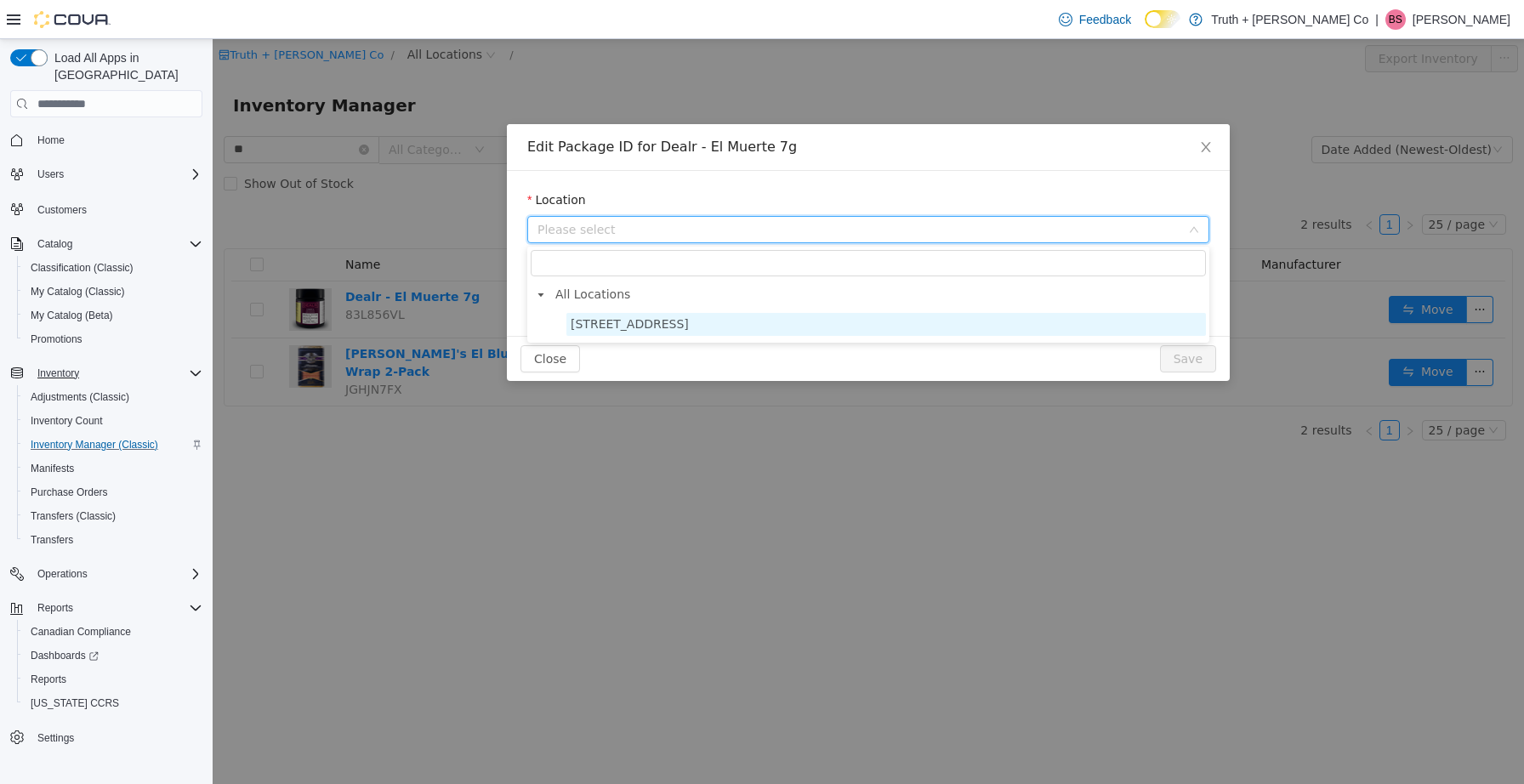
click at [661, 328] on span "[STREET_ADDRESS]" at bounding box center [630, 323] width 118 height 13
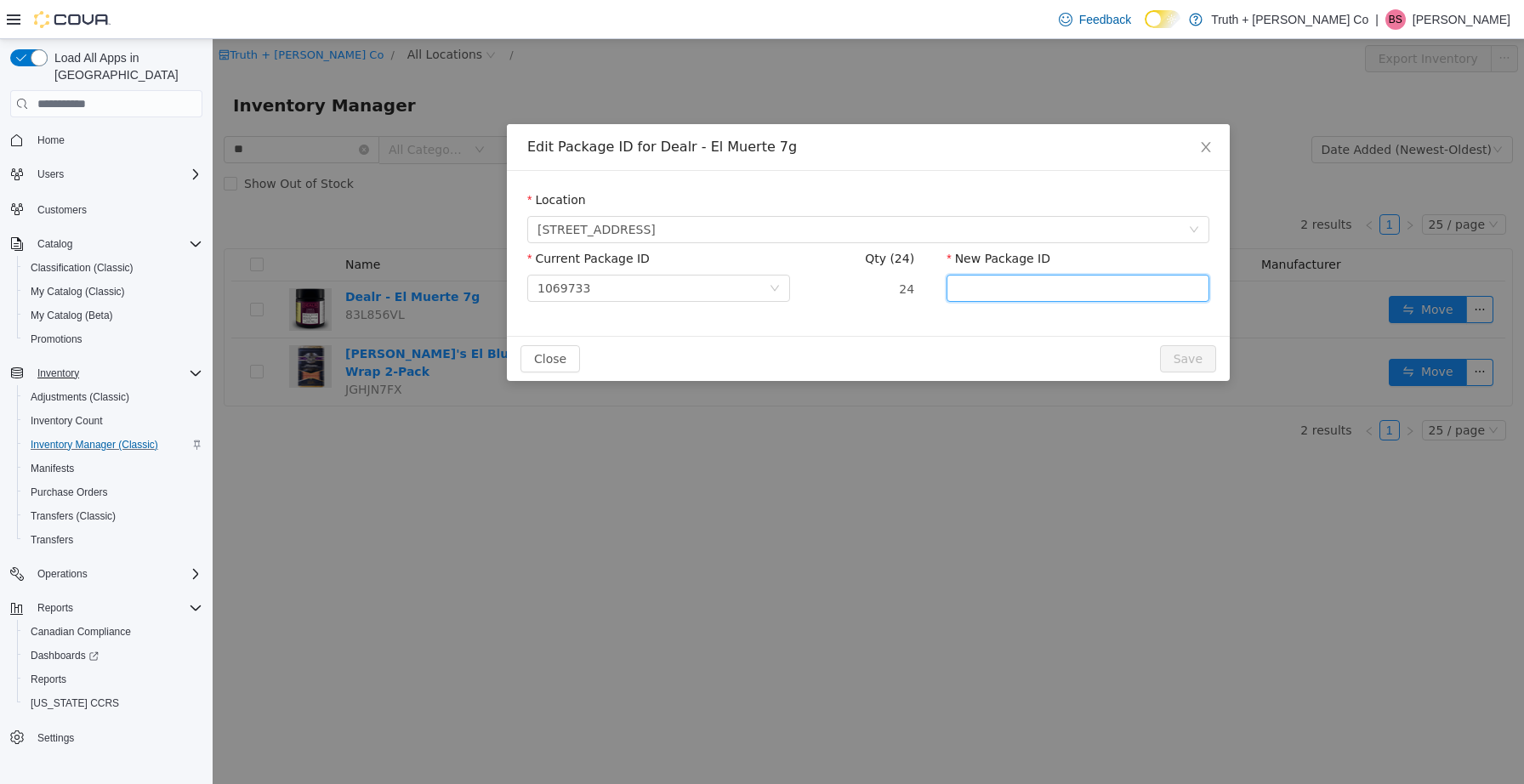
click at [977, 291] on input "New Package ID" at bounding box center [1078, 289] width 263 height 27
type input "**********"
click at [1185, 357] on button "Save" at bounding box center [1188, 358] width 56 height 27
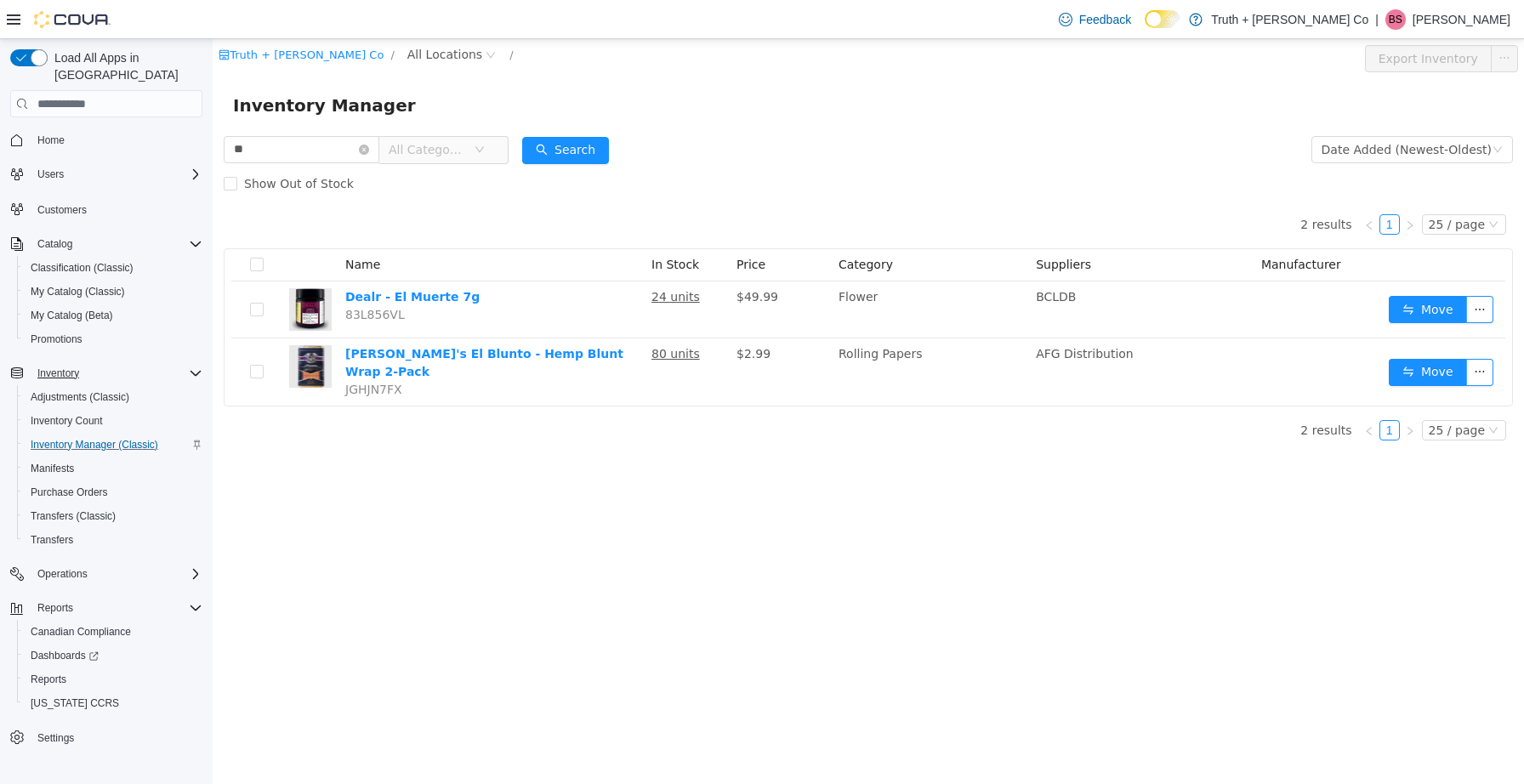
click at [1185, 357] on td "AFG Distribution" at bounding box center [1141, 372] width 225 height 67
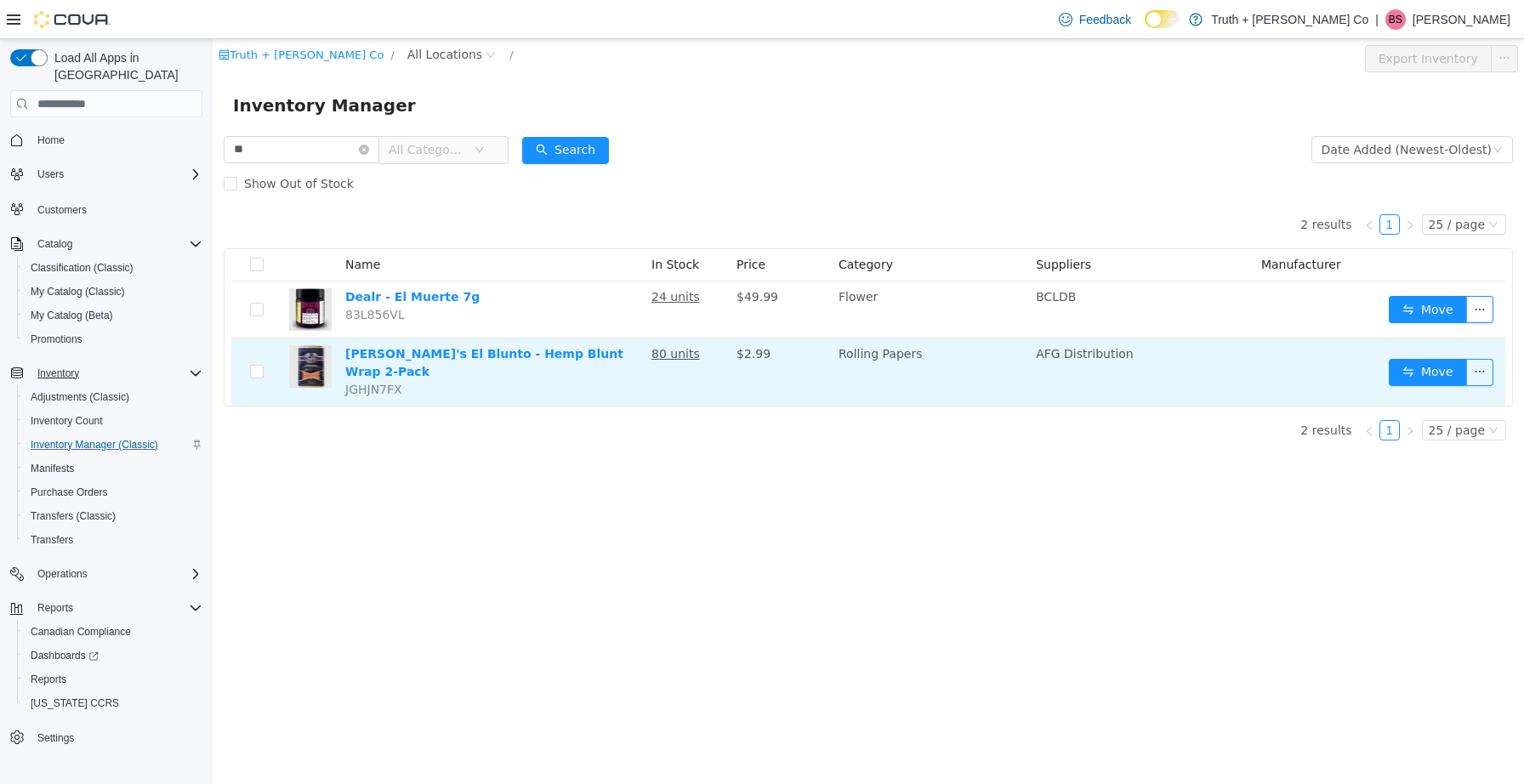
click at [1187, 357] on td "AFG Distribution" at bounding box center [1141, 372] width 225 height 67
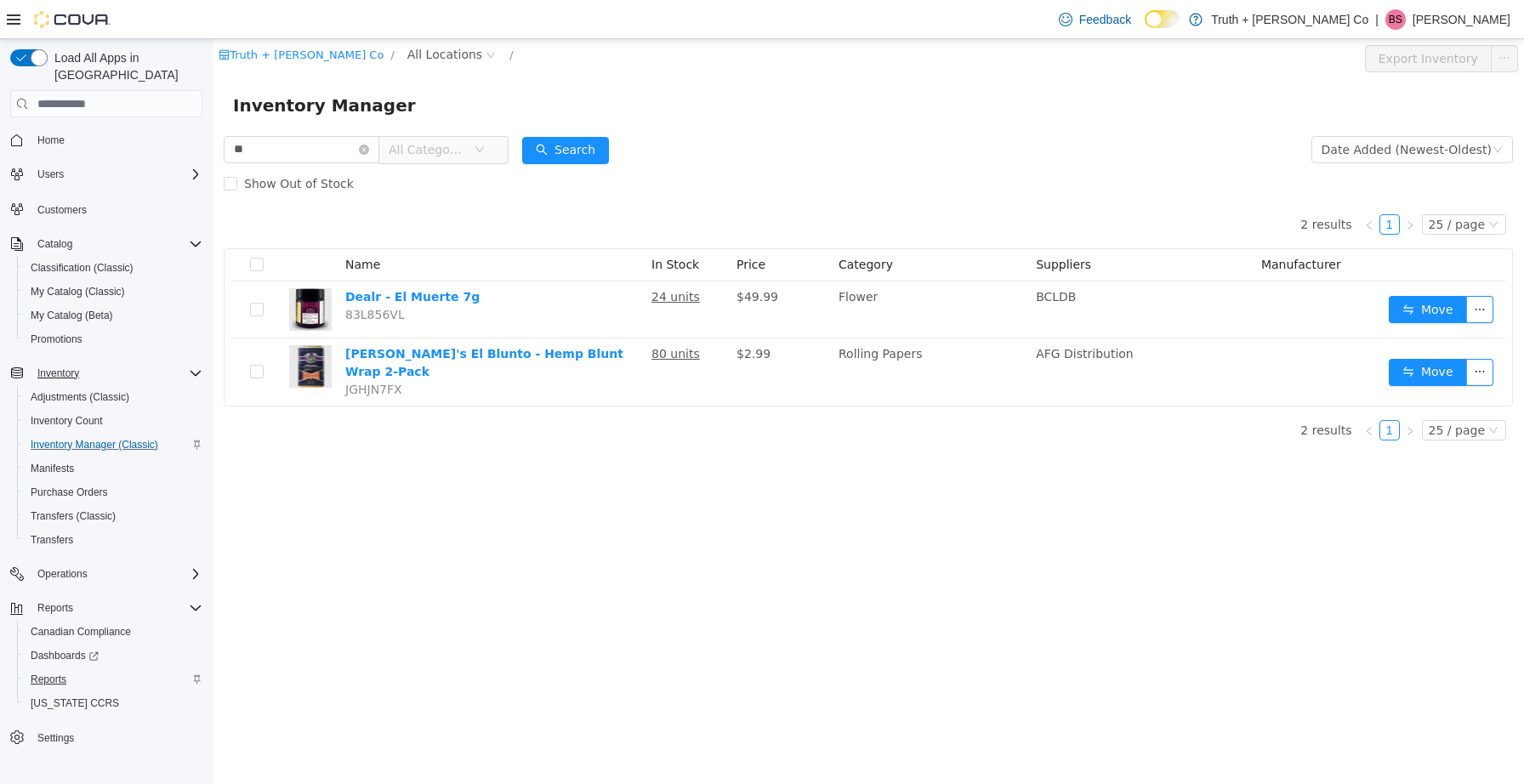
click at [56, 673] on span "Reports" at bounding box center [48, 679] width 36 height 13
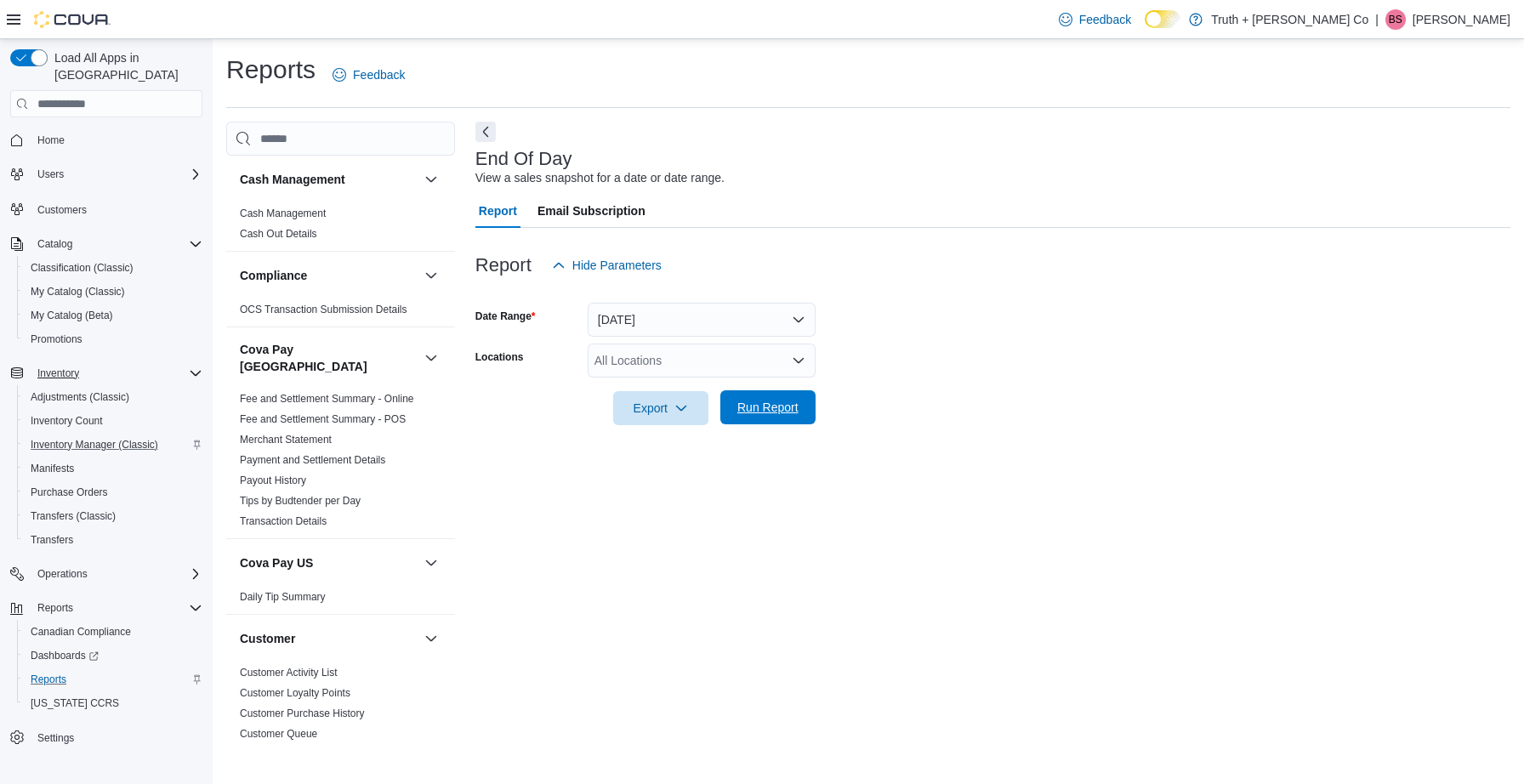
click at [774, 402] on span "Run Report" at bounding box center [768, 407] width 61 height 17
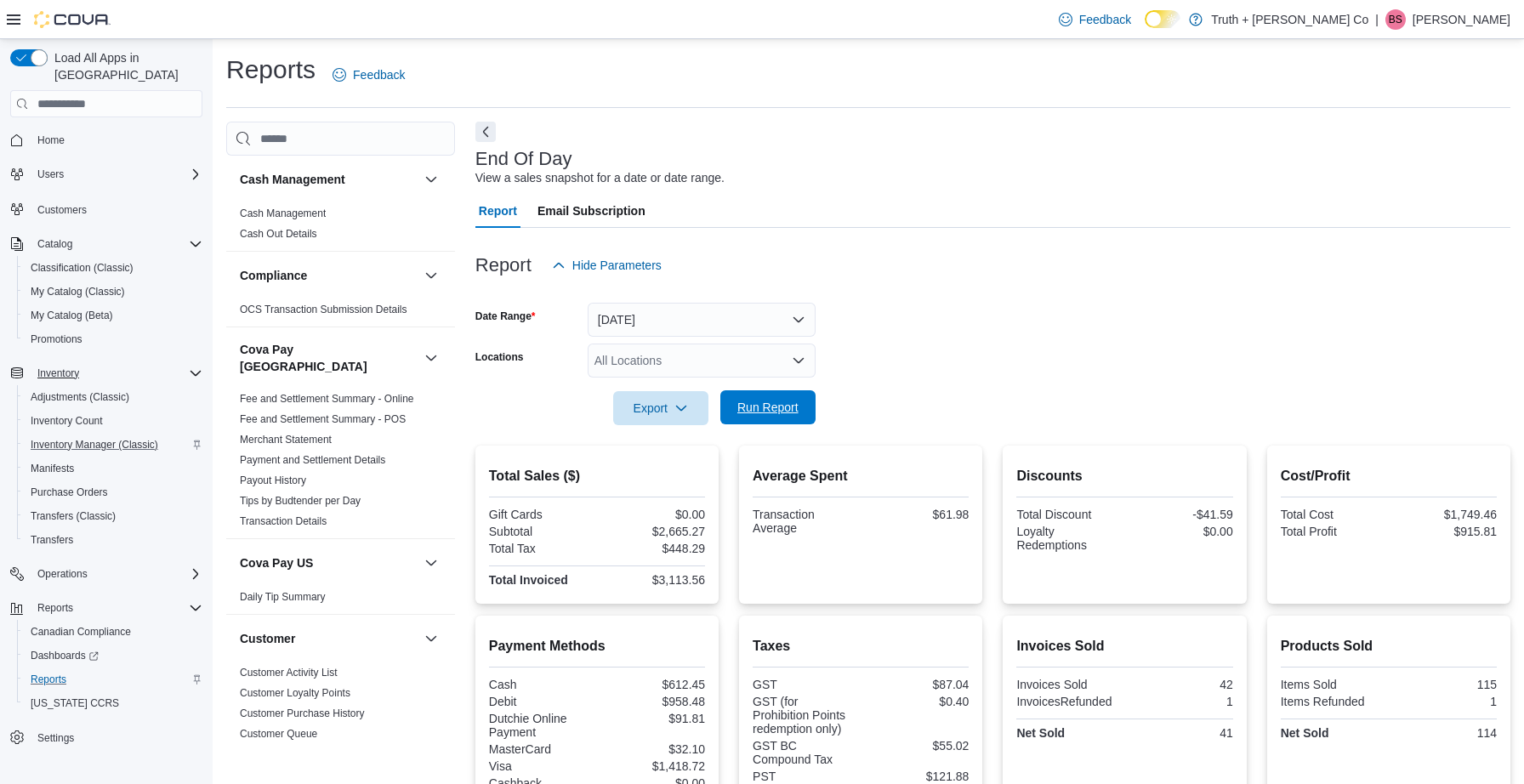
click at [767, 410] on span "Run Report" at bounding box center [768, 407] width 61 height 17
